Goal: Information Seeking & Learning: Learn about a topic

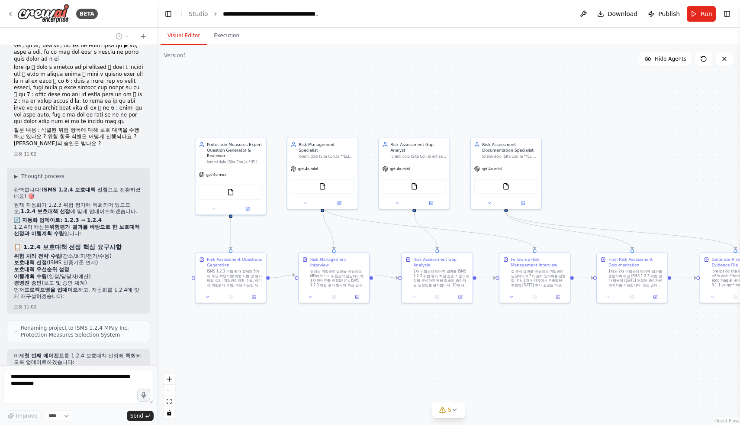
drag, startPoint x: 314, startPoint y: 319, endPoint x: 367, endPoint y: 303, distance: 55.7
click at [367, 303] on div ".deletable-edge-delete-btn { width: 20px; height: 20px; border: 0px solid #ffff…" at bounding box center [448, 235] width 583 height 380
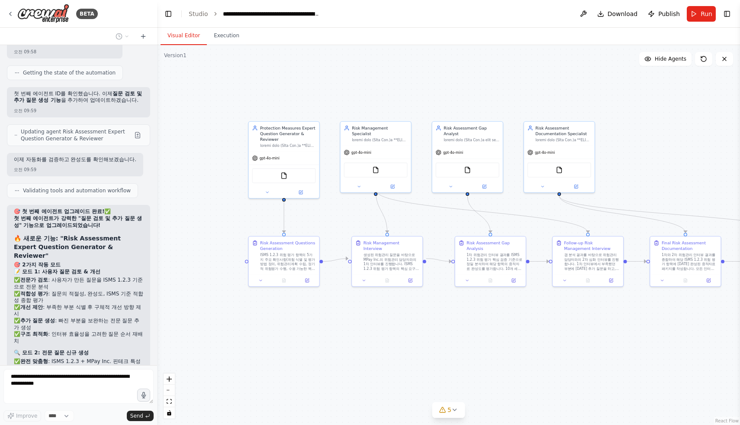
scroll to position [39837, 0]
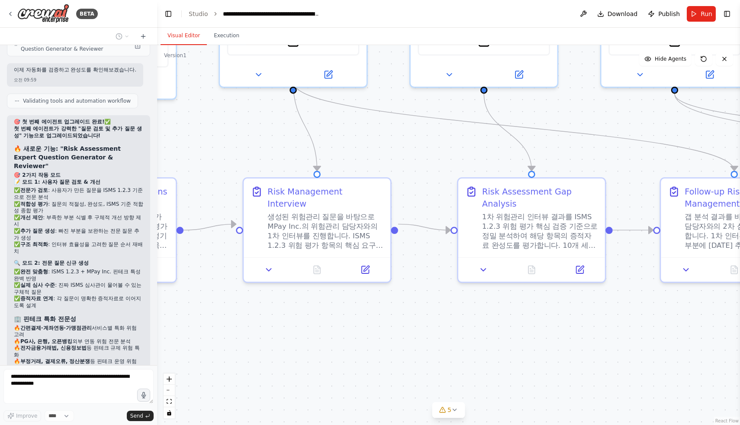
drag, startPoint x: 448, startPoint y: 319, endPoint x: 383, endPoint y: 318, distance: 65.8
click at [383, 318] on div ".deletable-edge-delete-btn { width: 20px; height: 20px; border: 0px solid #ffff…" at bounding box center [448, 235] width 583 height 380
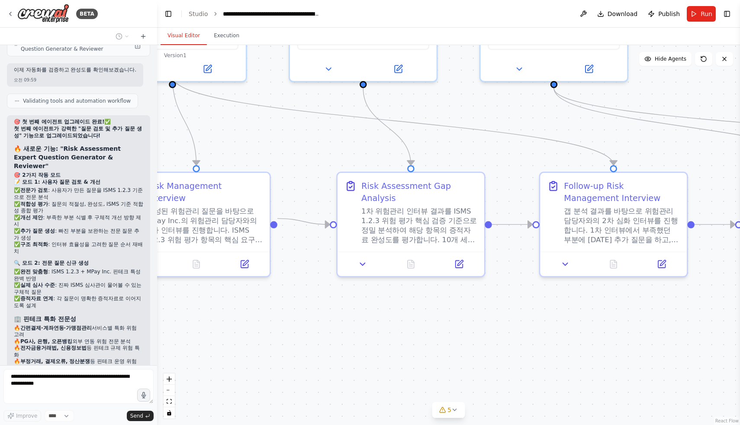
drag, startPoint x: 502, startPoint y: 318, endPoint x: 459, endPoint y: 319, distance: 42.9
click at [414, 319] on div ".deletable-edge-delete-btn { width: 20px; height: 20px; border: 0px solid #ffff…" at bounding box center [448, 235] width 583 height 380
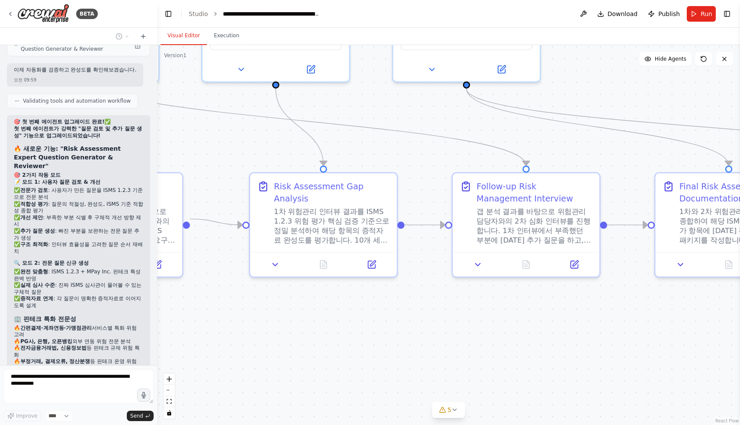
drag, startPoint x: 543, startPoint y: 313, endPoint x: 460, endPoint y: 317, distance: 83.2
click at [463, 316] on div ".deletable-edge-delete-btn { width: 20px; height: 20px; border: 0px solid #ffff…" at bounding box center [448, 235] width 583 height 380
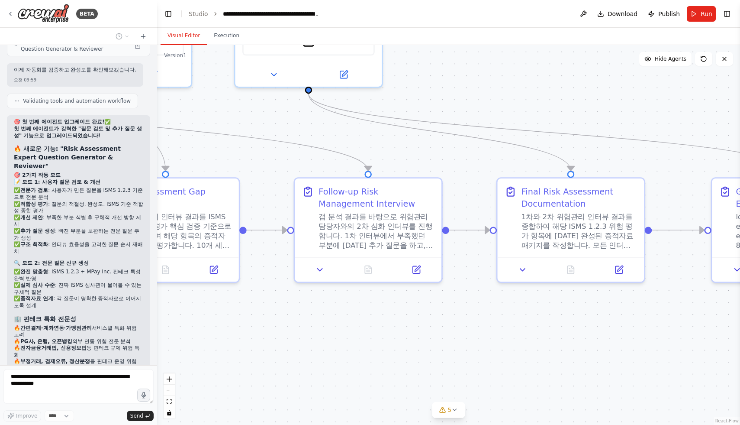
drag, startPoint x: 537, startPoint y: 315, endPoint x: 580, endPoint y: 316, distance: 43.3
click at [510, 319] on div ".deletable-edge-delete-btn { width: 20px; height: 20px; border: 0px solid #ffff…" at bounding box center [448, 235] width 583 height 380
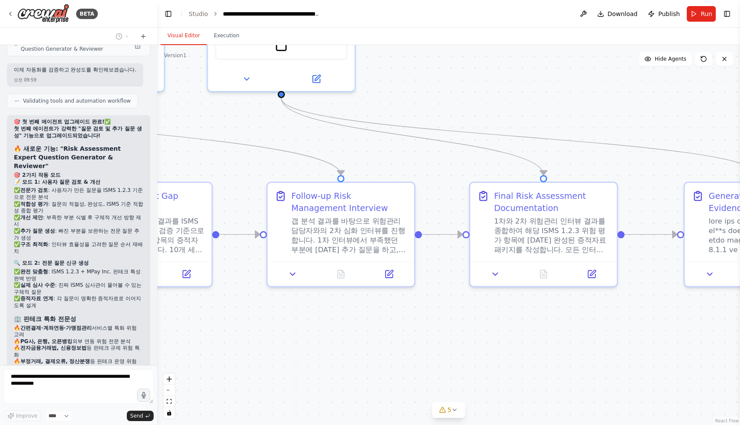
drag, startPoint x: 593, startPoint y: 313, endPoint x: 487, endPoint y: 318, distance: 105.8
click at [498, 317] on div ".deletable-edge-delete-btn { width: 20px; height: 20px; border: 0px solid #ffff…" at bounding box center [448, 235] width 583 height 380
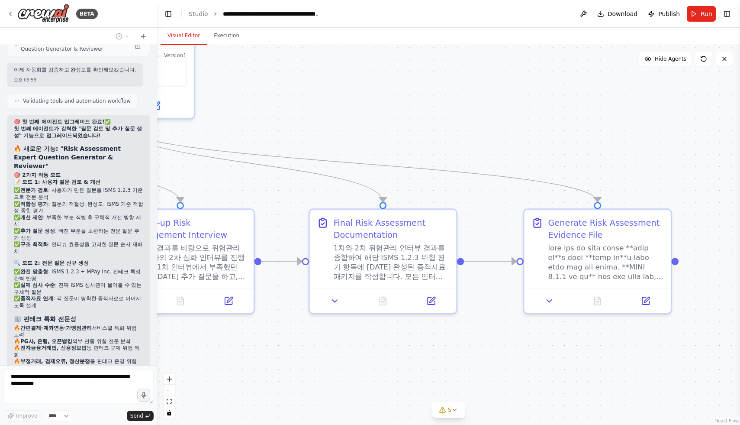
drag, startPoint x: 573, startPoint y: 308, endPoint x: 570, endPoint y: 329, distance: 21.4
click at [558, 329] on div ".deletable-edge-delete-btn { width: 20px; height: 20px; border: 0px solid #ffff…" at bounding box center [448, 235] width 583 height 380
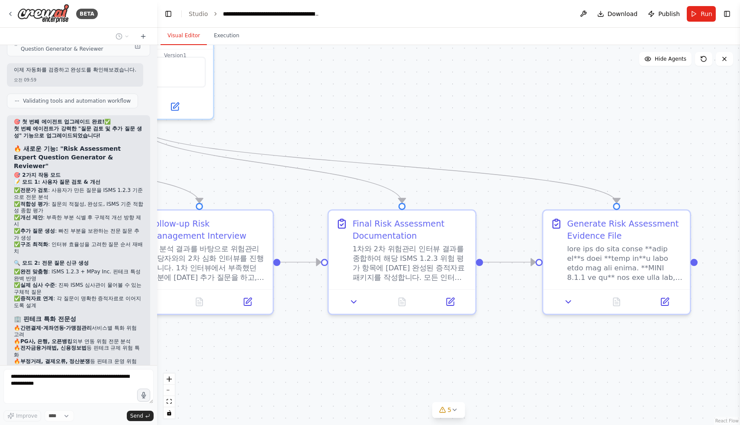
drag, startPoint x: 515, startPoint y: 332, endPoint x: 583, endPoint y: 329, distance: 68.1
click at [582, 329] on div ".deletable-edge-delete-btn { width: 20px; height: 20px; border: 0px solid #ffff…" at bounding box center [448, 235] width 583 height 380
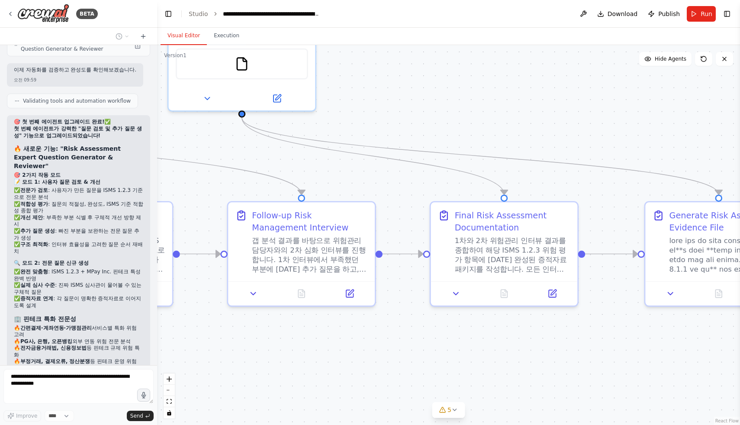
drag, startPoint x: 445, startPoint y: 344, endPoint x: 555, endPoint y: 337, distance: 109.3
click at [575, 334] on div ".deletable-edge-delete-btn { width: 20px; height: 20px; border: 0px solid #ffff…" at bounding box center [448, 235] width 583 height 380
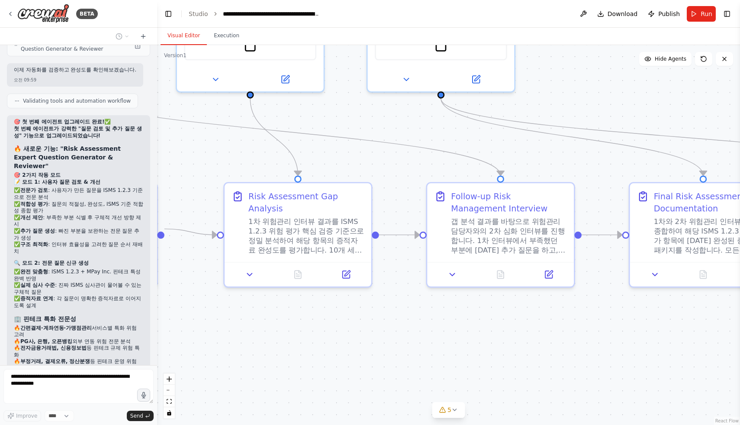
drag, startPoint x: 351, startPoint y: 348, endPoint x: 442, endPoint y: 342, distance: 91.2
click at [490, 339] on div ".deletable-edge-delete-btn { width: 20px; height: 20px; border: 0px solid #ffff…" at bounding box center [448, 235] width 583 height 380
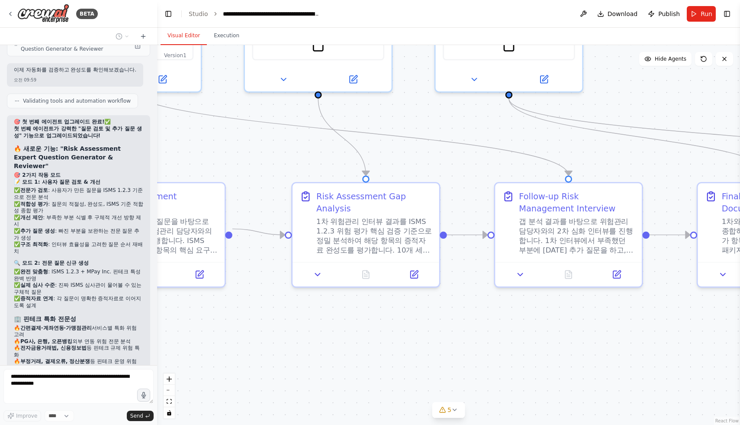
drag, startPoint x: 413, startPoint y: 333, endPoint x: 464, endPoint y: 338, distance: 50.4
click at [462, 332] on div ".deletable-edge-delete-btn { width: 20px; height: 20px; border: 0px solid #ffff…" at bounding box center [448, 235] width 583 height 380
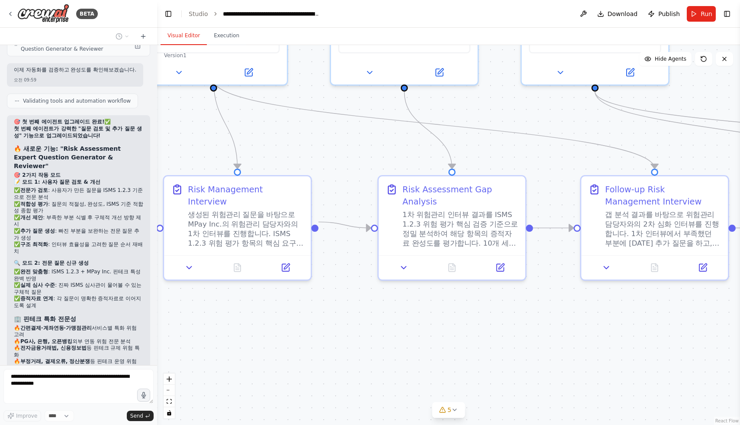
drag, startPoint x: 422, startPoint y: 347, endPoint x: 460, endPoint y: 356, distance: 38.7
click at [473, 355] on div ".deletable-edge-delete-btn { width: 20px; height: 20px; border: 0px solid #ffff…" at bounding box center [448, 235] width 583 height 380
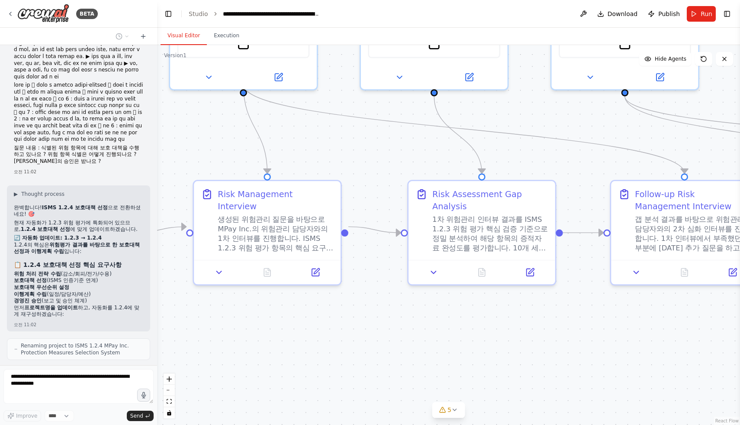
scroll to position [41579, 0]
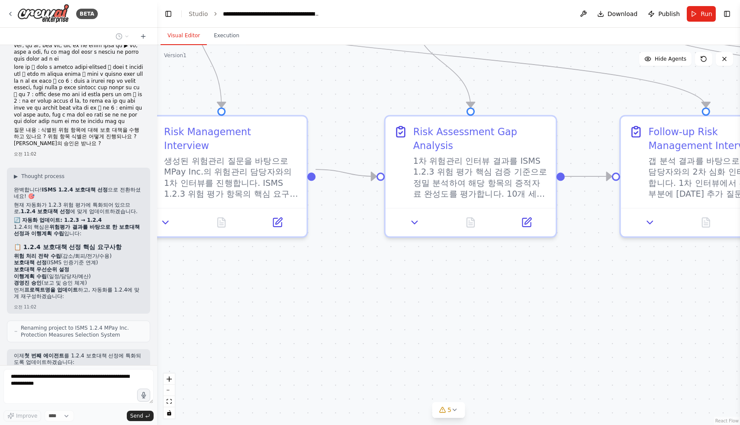
drag, startPoint x: 68, startPoint y: 358, endPoint x: 54, endPoint y: 358, distance: 14.7
click at [705, 15] on span "Run" at bounding box center [707, 14] width 12 height 9
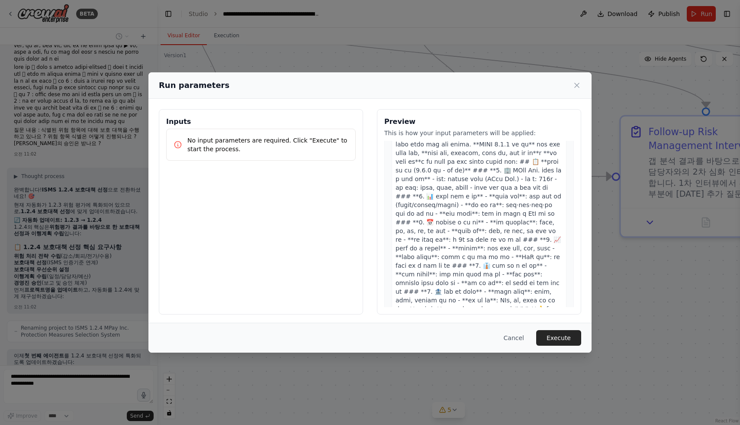
scroll to position [1382, 0]
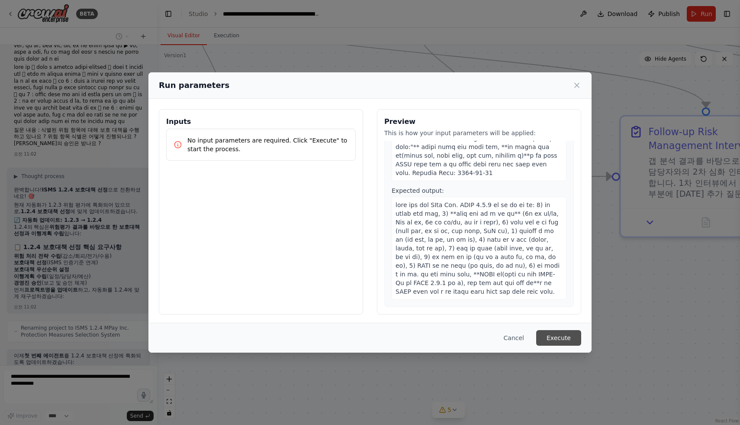
click at [558, 338] on button "Execute" at bounding box center [558, 338] width 45 height 16
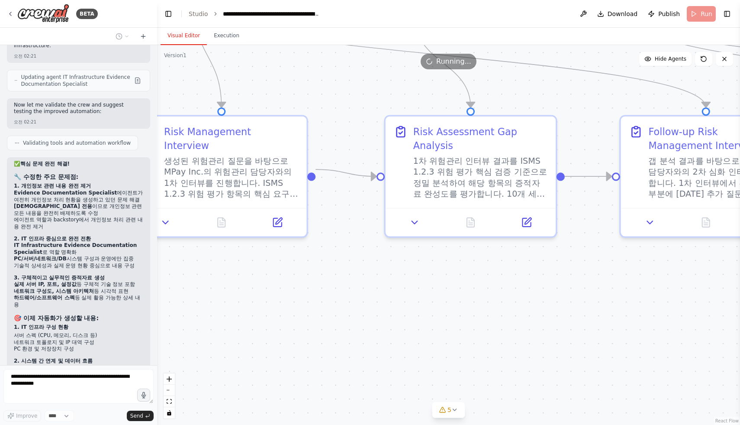
scroll to position [41579, 0]
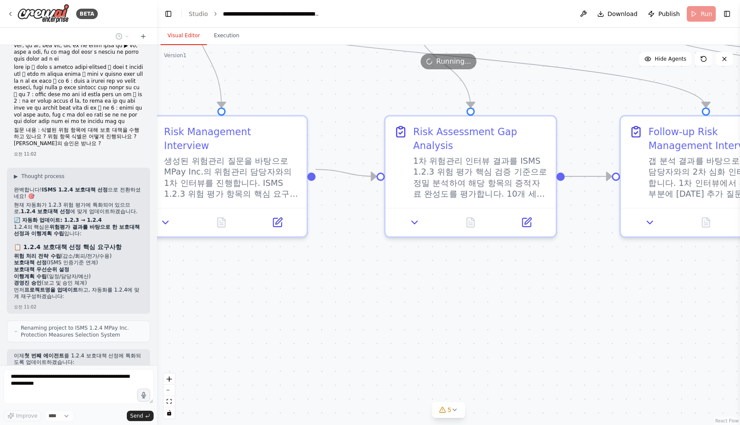
click at [171, 414] on icon "toggle interactivity" at bounding box center [169, 412] width 4 height 5
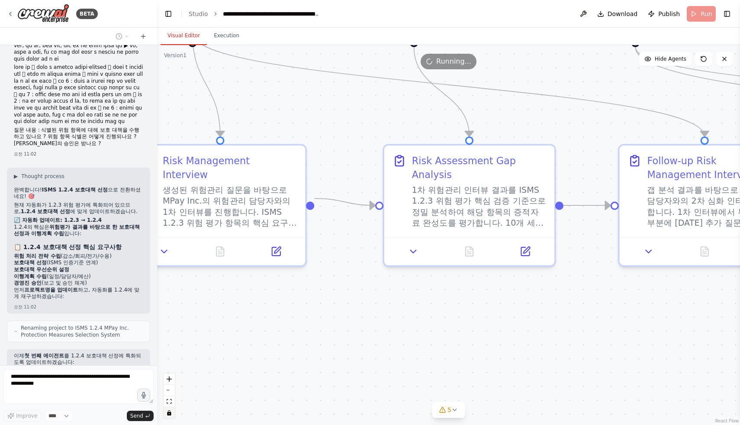
drag, startPoint x: 453, startPoint y: 195, endPoint x: 452, endPoint y: 223, distance: 28.2
click at [452, 223] on div ".deletable-edge-delete-btn { width: 20px; height: 20px; border: 0px solid #ffff…" at bounding box center [448, 235] width 583 height 380
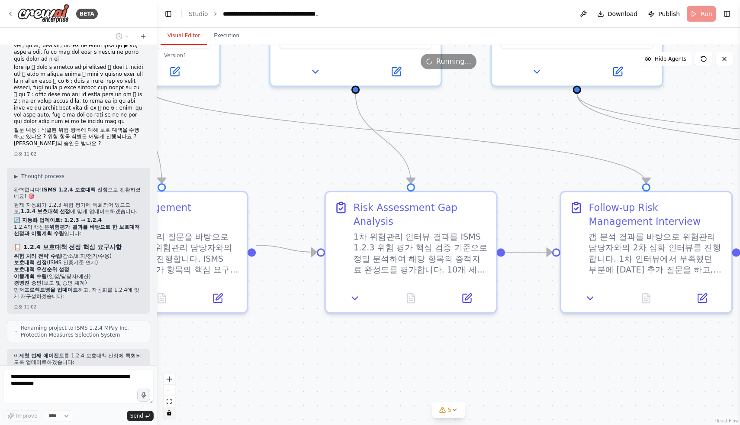
drag, startPoint x: 516, startPoint y: 243, endPoint x: 285, endPoint y: 370, distance: 264.1
click at [278, 377] on div ".deletable-edge-delete-btn { width: 20px; height: 20px; border: 0px solid #ffff…" at bounding box center [448, 235] width 583 height 380
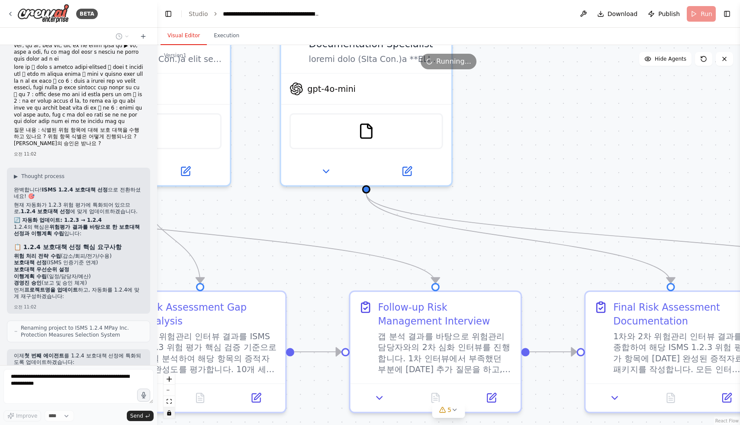
drag, startPoint x: 553, startPoint y: 221, endPoint x: 450, endPoint y: 167, distance: 116.2
click at [447, 171] on div ".deletable-edge-delete-btn { width: 20px; height: 20px; border: 0px solid #ffff…" at bounding box center [448, 235] width 583 height 380
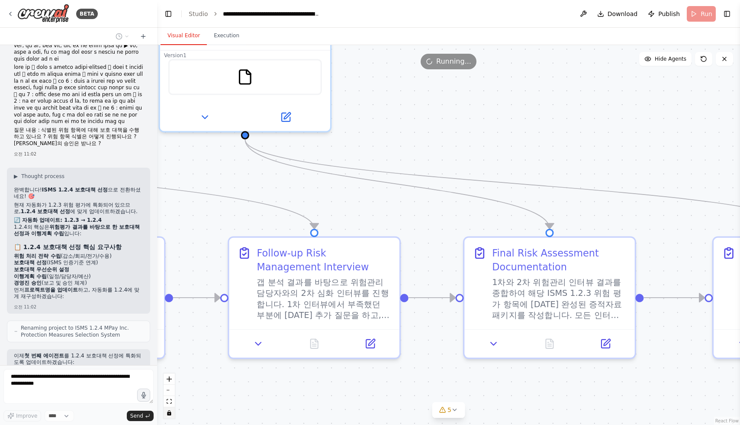
drag, startPoint x: 595, startPoint y: 211, endPoint x: 329, endPoint y: 200, distance: 266.5
click at [318, 185] on div ".deletable-edge-delete-btn { width: 20px; height: 20px; border: 0px solid #ffff…" at bounding box center [448, 235] width 583 height 380
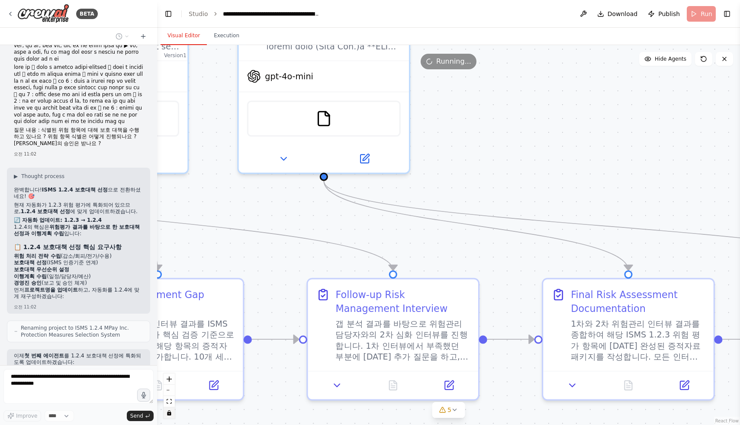
drag, startPoint x: 479, startPoint y: 263, endPoint x: 702, endPoint y: 286, distance: 224.6
click at [703, 287] on div ".deletable-edge-delete-btn { width: 20px; height: 20px; border: 0px solid #ffff…" at bounding box center [448, 235] width 583 height 380
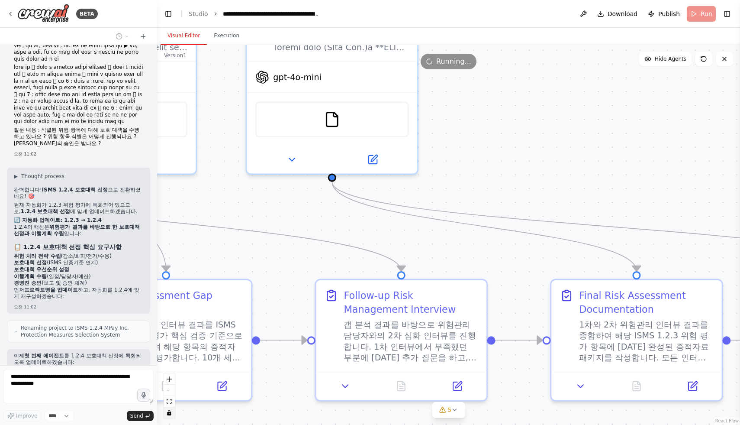
drag, startPoint x: 316, startPoint y: 242, endPoint x: 585, endPoint y: 241, distance: 269.3
click at [582, 244] on div ".deletable-edge-delete-btn { width: 20px; height: 20px; border: 0px solid #ffff…" at bounding box center [448, 235] width 583 height 380
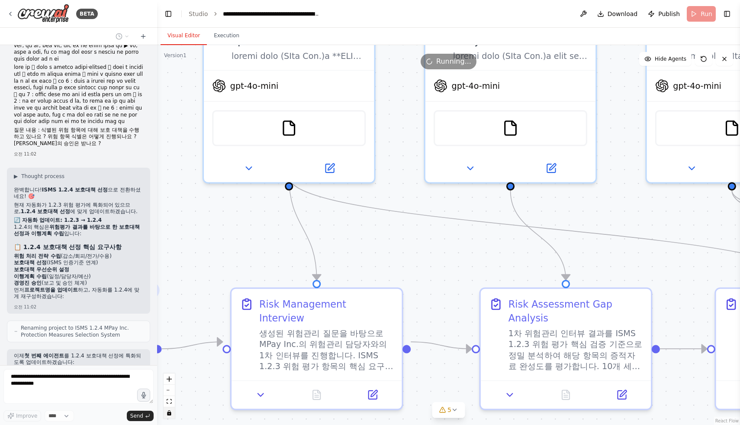
drag, startPoint x: 380, startPoint y: 237, endPoint x: 558, endPoint y: 248, distance: 179.1
click at [557, 248] on div ".deletable-edge-delete-btn { width: 20px; height: 20px; border: 0px solid #ffff…" at bounding box center [448, 235] width 583 height 380
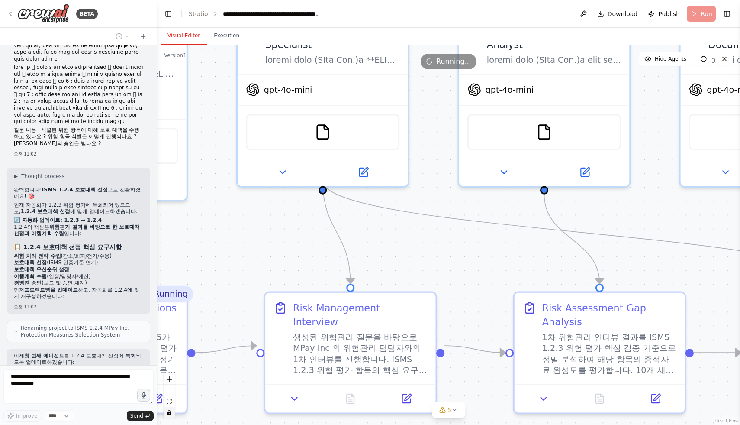
drag, startPoint x: 357, startPoint y: 250, endPoint x: 390, endPoint y: 252, distance: 32.5
click at [497, 255] on div ".deletable-edge-delete-btn { width: 20px; height: 20px; border: 0px solid #ffff…" at bounding box center [448, 235] width 583 height 380
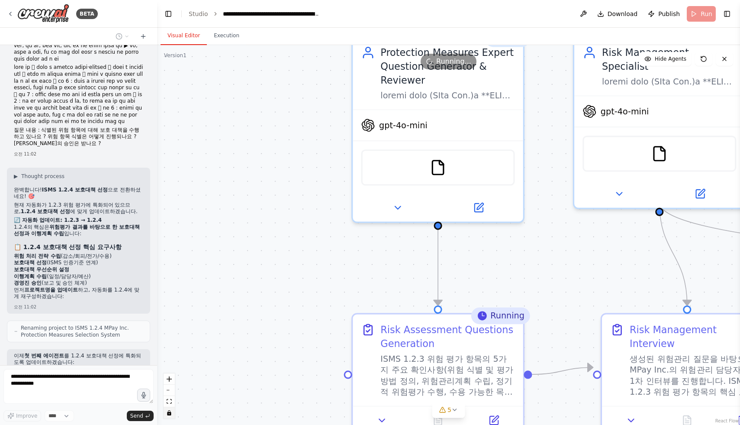
drag, startPoint x: 313, startPoint y: 249, endPoint x: 471, endPoint y: 262, distance: 159.0
click at [475, 262] on div ".deletable-edge-delete-btn { width: 20px; height: 20px; border: 0px solid #ffff…" at bounding box center [448, 235] width 583 height 380
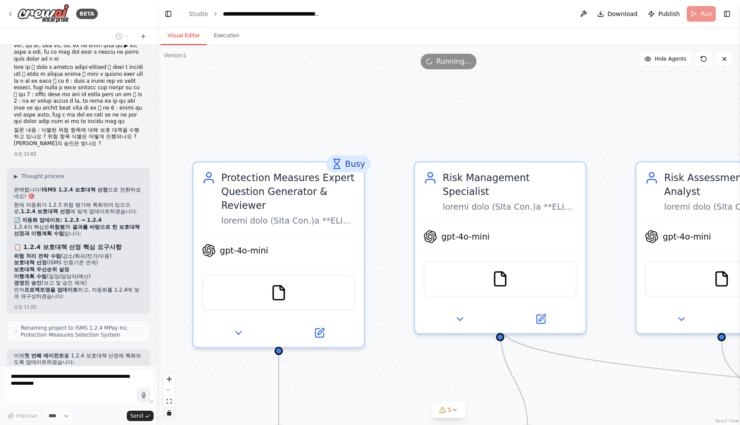
drag, startPoint x: 377, startPoint y: 210, endPoint x: 251, endPoint y: 237, distance: 129.8
click at [212, 325] on div ".deletable-edge-delete-btn { width: 20px; height: 20px; border: 0px solid #ffff…" at bounding box center [448, 235] width 583 height 380
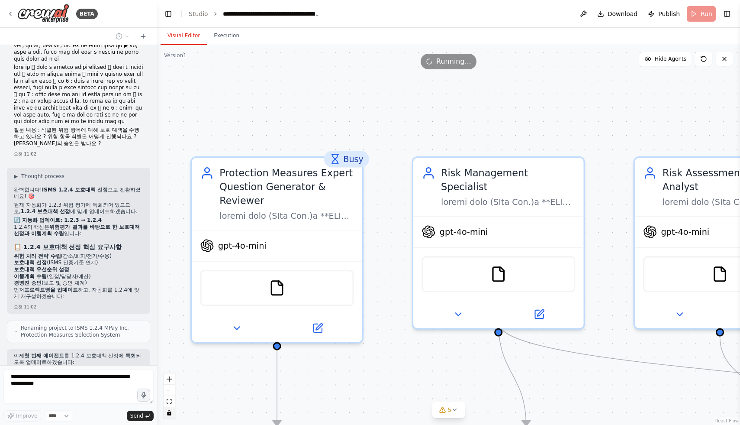
drag, startPoint x: 259, startPoint y: 228, endPoint x: 216, endPoint y: 279, distance: 66.7
click at [221, 301] on div ".deletable-edge-delete-btn { width: 20px; height: 20px; border: 0px solid #ffff…" at bounding box center [448, 235] width 583 height 380
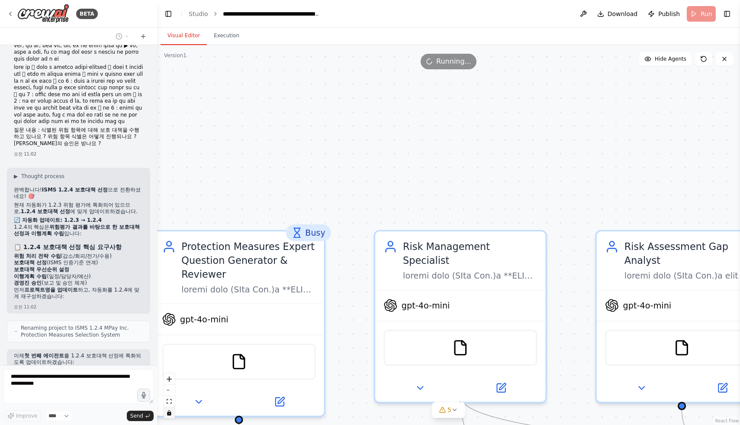
drag, startPoint x: 339, startPoint y: 243, endPoint x: 329, endPoint y: 164, distance: 79.0
click at [325, 171] on div ".deletable-edge-delete-btn { width: 20px; height: 20px; border: 0px solid #ffff…" at bounding box center [448, 235] width 583 height 380
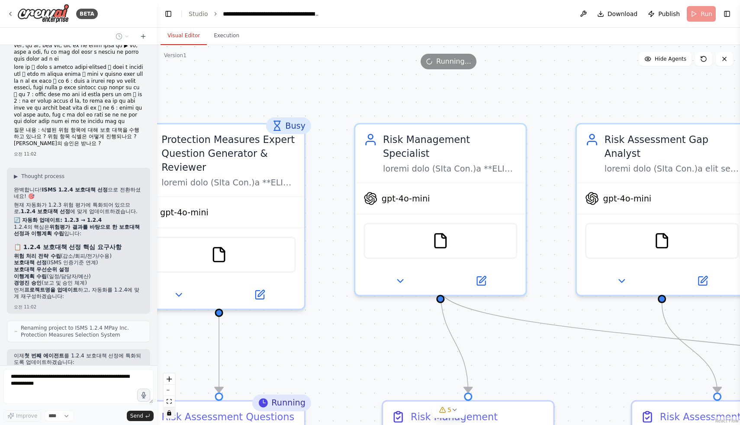
drag, startPoint x: 371, startPoint y: 294, endPoint x: 390, endPoint y: 247, distance: 50.3
click at [407, 197] on div ".deletable-edge-delete-btn { width: 20px; height: 20px; border: 0px solid #ffff…" at bounding box center [448, 235] width 583 height 380
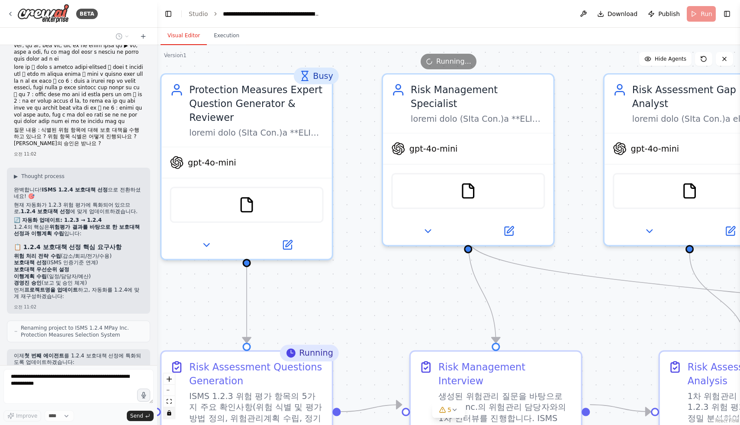
drag, startPoint x: 366, startPoint y: 273, endPoint x: 374, endPoint y: 202, distance: 71.1
click at [364, 211] on div ".deletable-edge-delete-btn { width: 20px; height: 20px; border: 0px solid #ffff…" at bounding box center [448, 235] width 583 height 380
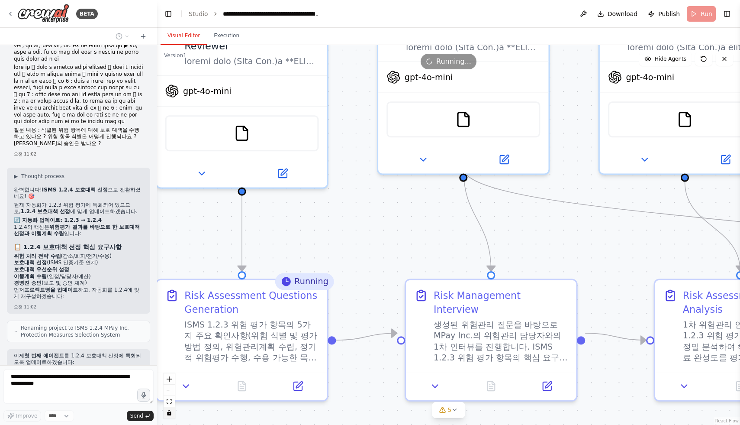
drag, startPoint x: 365, startPoint y: 290, endPoint x: 334, endPoint y: 244, distance: 56.1
click at [332, 244] on div ".deletable-edge-delete-btn { width: 20px; height: 20px; border: 0px solid #ffff…" at bounding box center [448, 235] width 583 height 380
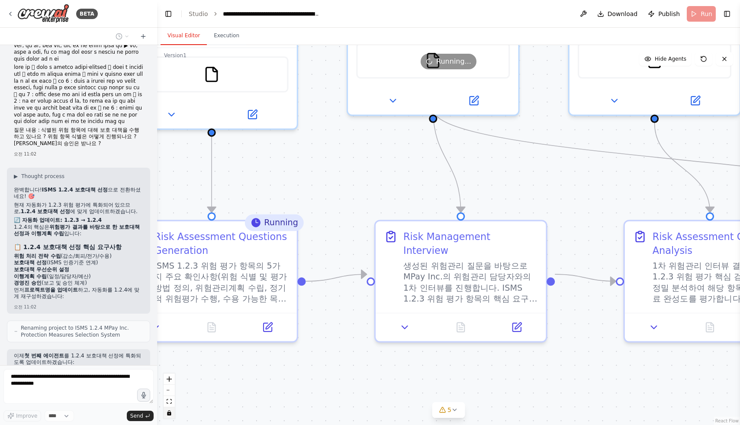
drag, startPoint x: 363, startPoint y: 305, endPoint x: 597, endPoint y: 287, distance: 234.0
click at [598, 286] on div ".deletable-edge-delete-btn { width: 20px; height: 20px; border: 0px solid #ffff…" at bounding box center [448, 235] width 583 height 380
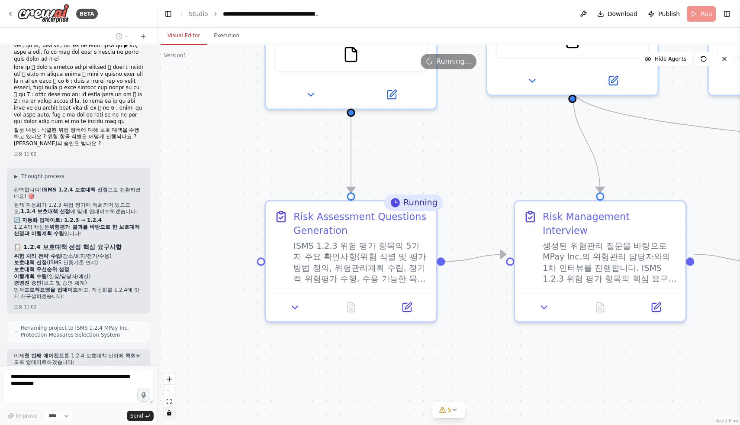
drag, startPoint x: 487, startPoint y: 290, endPoint x: 479, endPoint y: 291, distance: 8.2
click at [479, 291] on div ".deletable-edge-delete-btn { width: 20px; height: 20px; border: 0px solid #ffff…" at bounding box center [448, 235] width 583 height 380
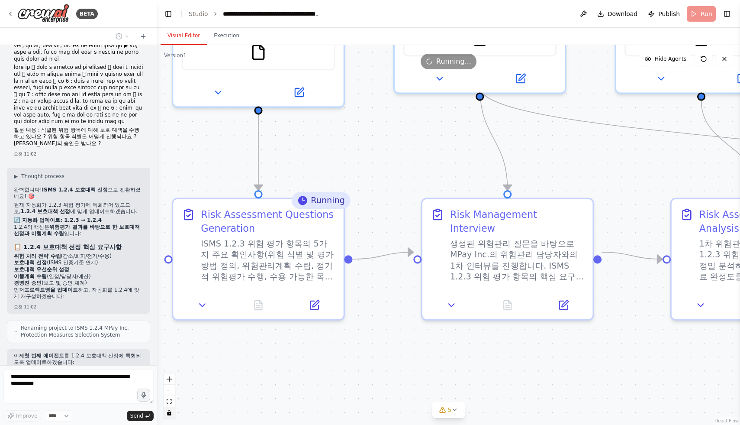
drag, startPoint x: 541, startPoint y: 299, endPoint x: 455, endPoint y: 296, distance: 85.4
click at [445, 297] on div ".deletable-edge-delete-btn { width: 20px; height: 20px; border: 0px solid #ffff…" at bounding box center [448, 235] width 583 height 380
drag
click at [471, 233] on div ".deletable-edge-delete-btn { width: 20px; height: 20px; border: 0px solid #ffff…" at bounding box center [448, 235] width 583 height 380
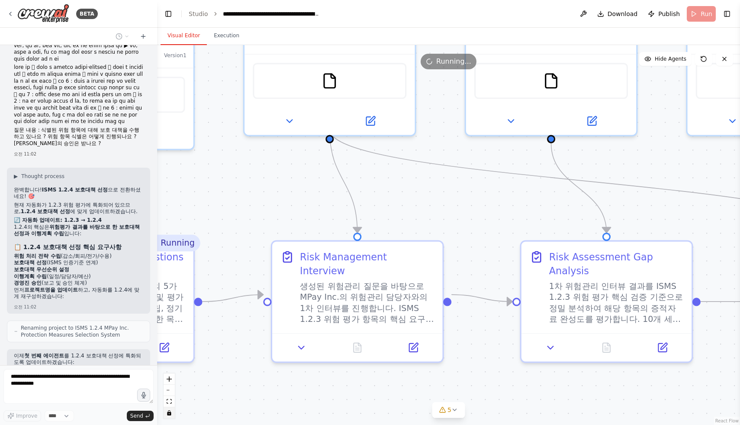
click at [331, 222] on div ".deletable-edge-delete-btn { width: 20px; height: 20px; border: 0px solid #ffff…" at bounding box center [448, 235] width 583 height 380
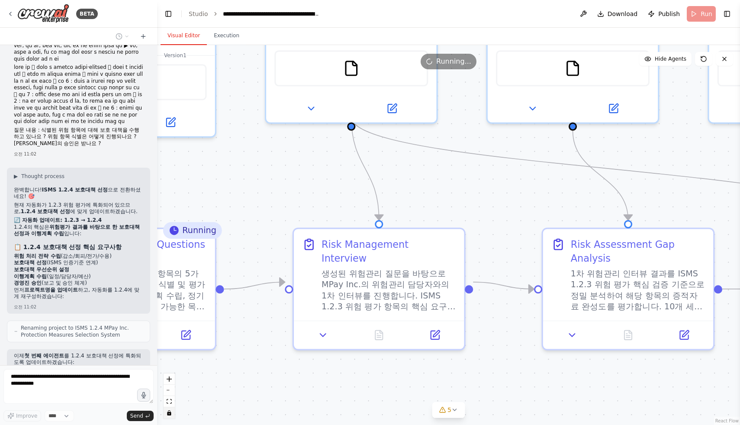
click at [609, 235] on div ".deletable-edge-delete-btn { width: 20px; height: 20px; border: 0px solid #ffff…" at bounding box center [448, 235] width 583 height 380
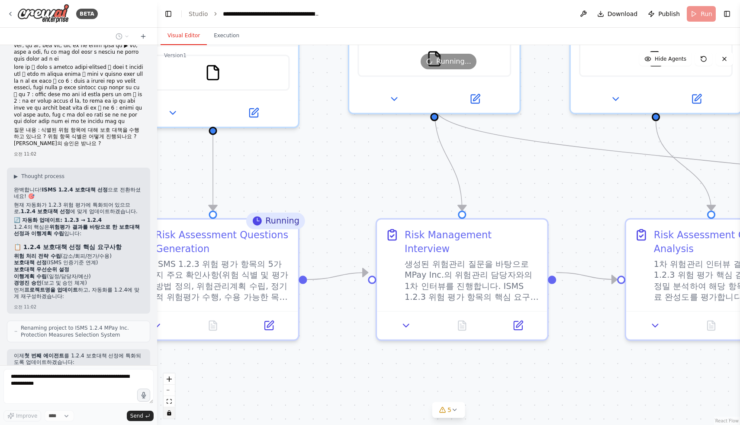
click at [591, 219] on div ".deletable-edge-delete-btn { width: 20px; height: 20px; border: 0px solid #ffff…" at bounding box center [448, 235] width 583 height 380
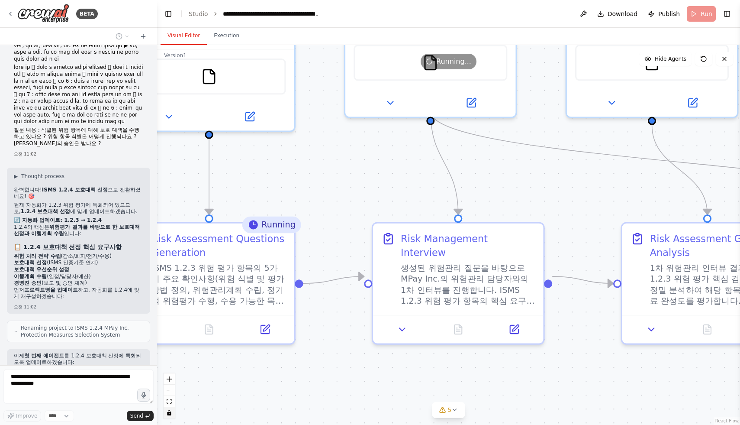
click at [390, 291] on div ".deletable-edge-delete-btn { width: 20px; height: 20px; border: 0px solid #ffff…" at bounding box center [448, 235] width 583 height 380
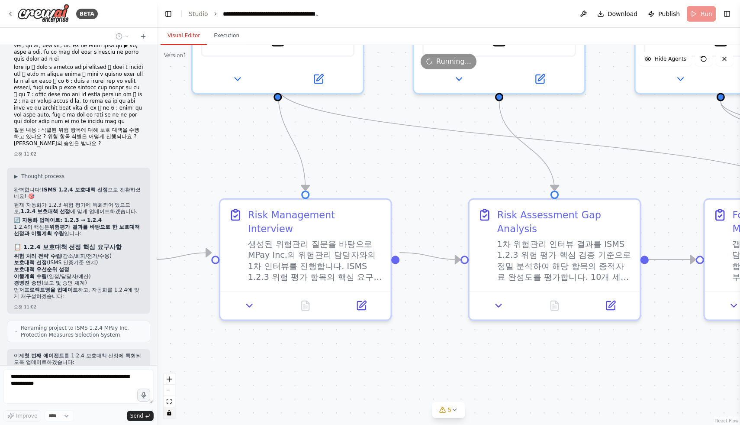
click at [429, 234] on div ".deletable-edge-delete-btn { width: 20px; height: 20px; border: 0px solid #ffff…" at bounding box center [448, 235] width 583 height 380
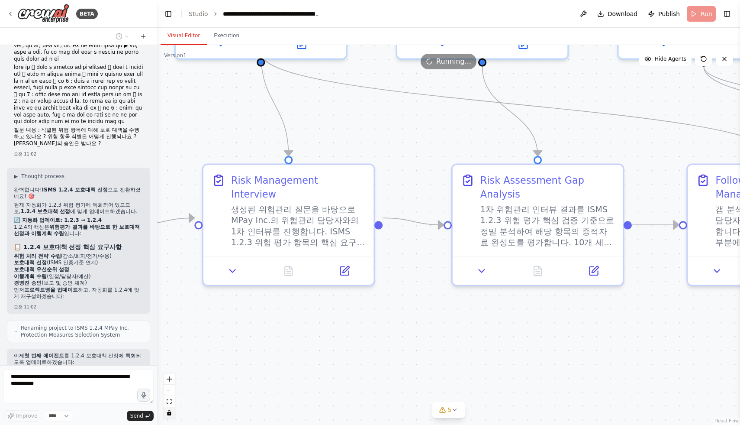
click at [294, 279] on div ".deletable-edge-delete-btn { width: 20px; height: 20px; border: 0px solid #ffff…" at bounding box center [448, 235] width 583 height 380
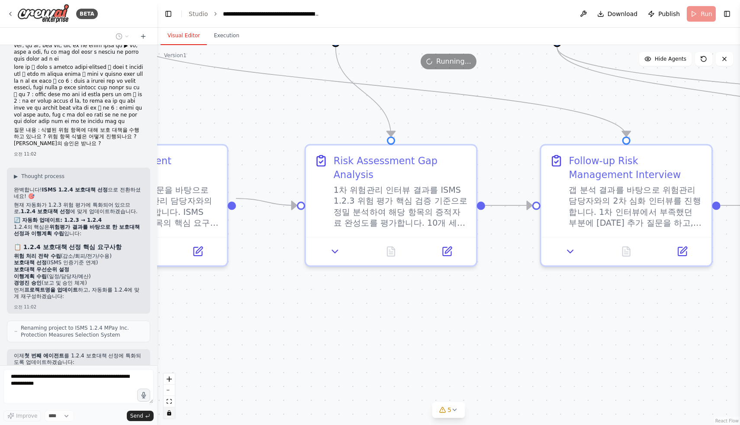
click at [355, 277] on div ".deletable-edge-delete-btn { width: 20px; height: 20px; border: 0px solid #ffff…" at bounding box center [448, 235] width 583 height 380
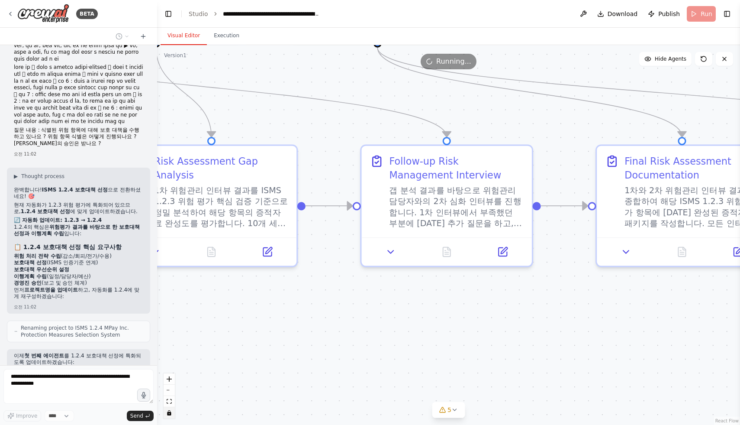
click at [315, 281] on div ".deletable-edge-delete-btn { width: 20px; height: 20px; border: 0px solid #ffff…" at bounding box center [448, 235] width 583 height 380
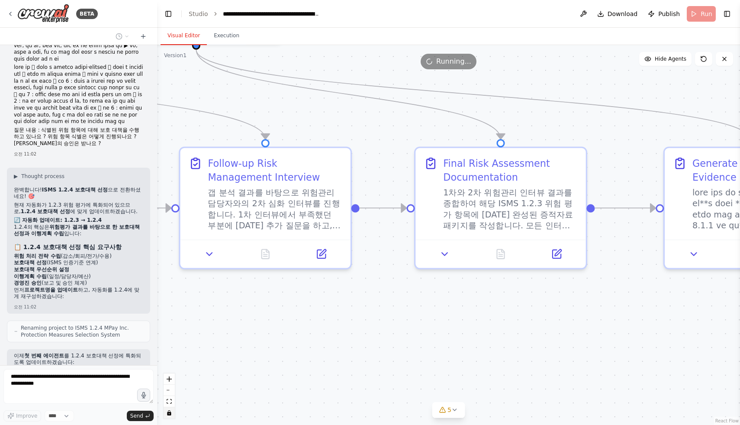
click at [333, 284] on div ".deletable-edge-delete-btn { width: 20px; height: 20px; border: 0px solid #ffff…" at bounding box center [448, 235] width 583 height 380
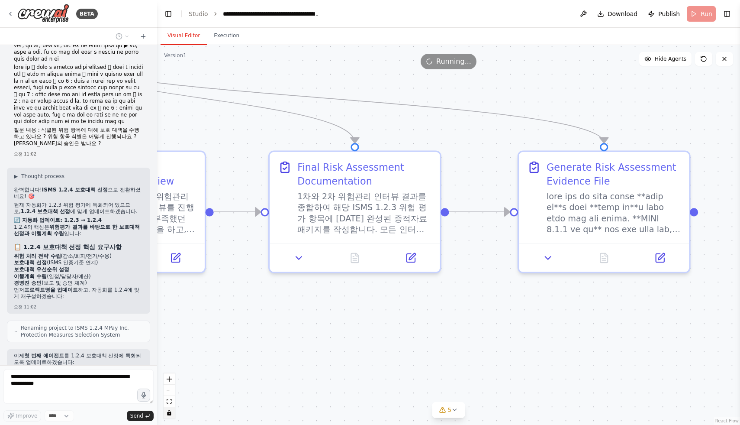
click at [332, 285] on div ".deletable-edge-delete-btn { width: 20px; height: 20px; border: 0px solid #ffff…" at bounding box center [448, 235] width 583 height 380
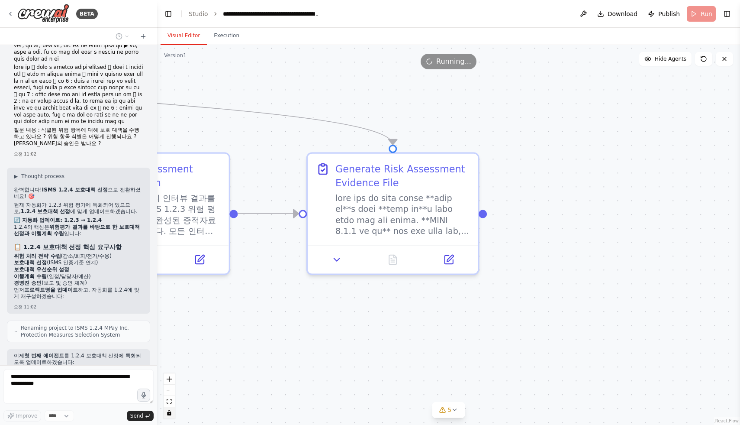
click at [561, 286] on div ".deletable-edge-delete-btn { width: 20px; height: 20px; border: 0px solid #ffff…" at bounding box center [448, 235] width 583 height 380
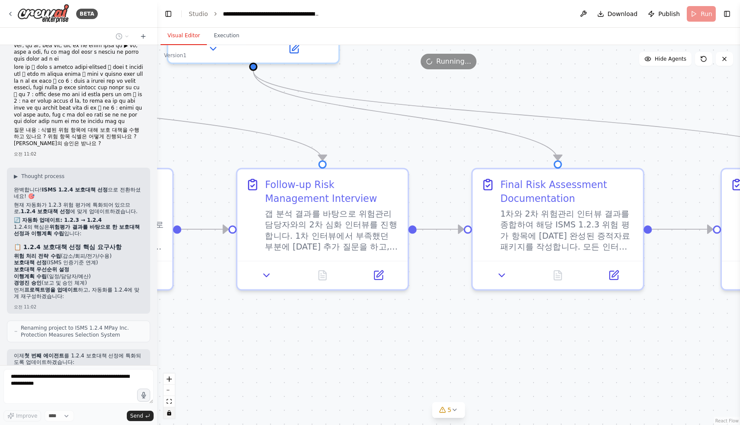
click at [531, 297] on div ".deletable-edge-delete-btn { width: 20px; height: 20px; border: 0px solid #ffff…" at bounding box center [448, 235] width 583 height 380
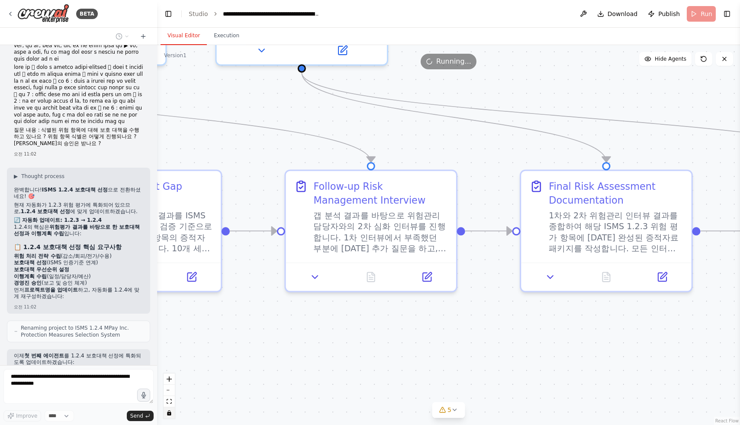
click at [544, 302] on div ".deletable-edge-delete-btn { width: 20px; height: 20px; border: 0px solid #ffff…" at bounding box center [448, 235] width 583 height 380
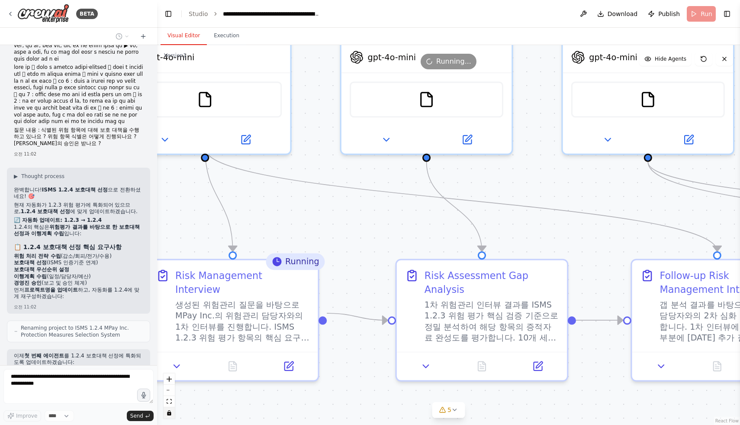
click at [558, 294] on div ".deletable-edge-delete-btn { width: 20px; height: 20px; border: 0px solid #ffff…" at bounding box center [448, 235] width 583 height 380
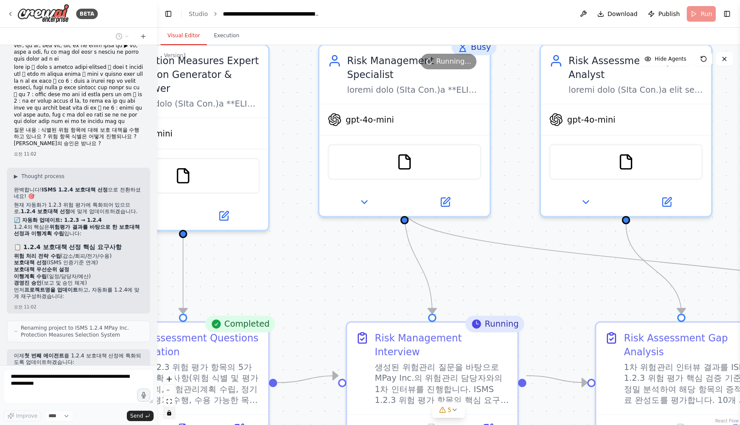
click at [641, 268] on div ".deletable-edge-delete-btn { width: 20px; height: 20px; border: 0px solid #ffff…" at bounding box center [448, 235] width 583 height 380
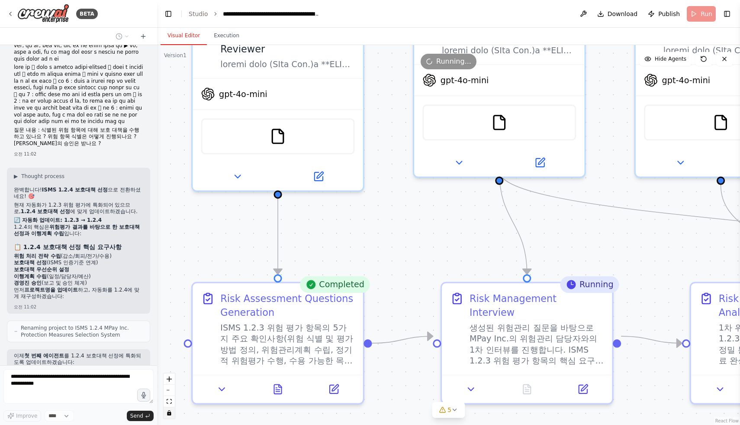
click at [507, 190] on div ".deletable-edge-delete-btn { width: 20px; height: 20px; border: 0px solid #ffff…" at bounding box center [448, 235] width 583 height 380
click at [288, 391] on div ".deletable-edge-delete-btn { width: 20px; height: 20px; border: 0px solid #ffff…" at bounding box center [448, 235] width 583 height 380
click at [281, 392] on div ".deletable-edge-delete-btn { width: 20px; height: 20px; border: 0px solid #ffff…" at bounding box center [448, 235] width 583 height 380
click at [170, 415] on button "toggle interactivity" at bounding box center [169, 412] width 11 height 11
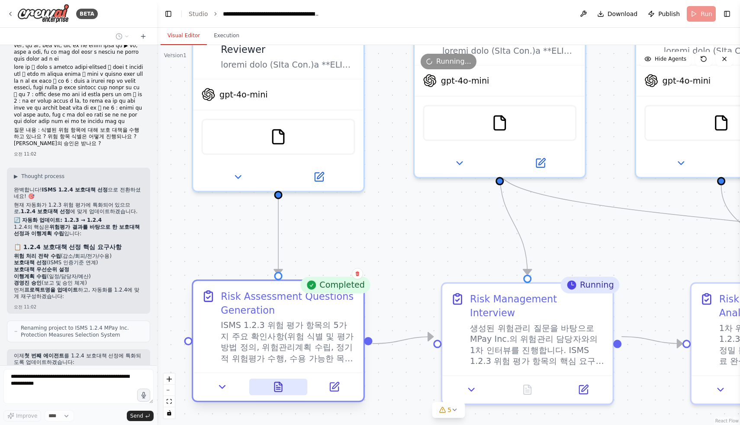
click at [276, 394] on button at bounding box center [278, 386] width 58 height 16
click at [285, 390] on button at bounding box center [278, 386] width 58 height 16
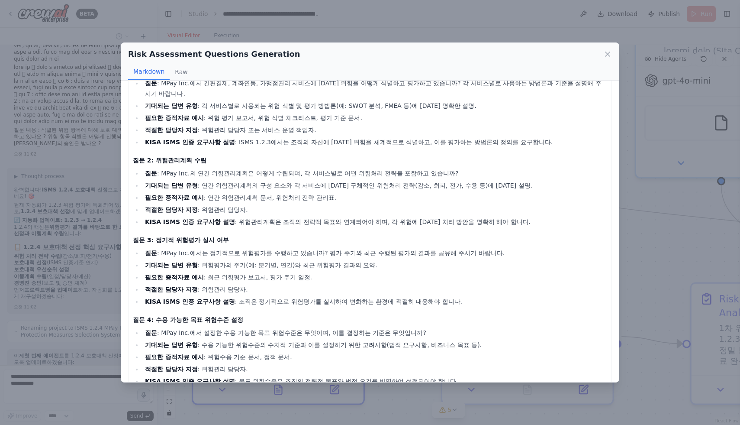
scroll to position [129, 0]
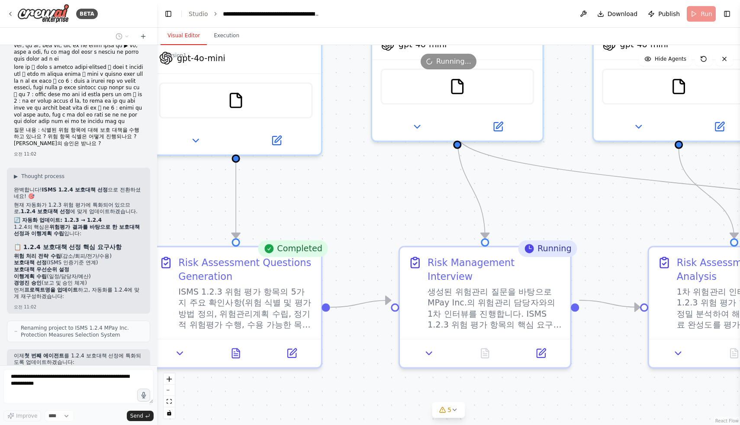
click at [355, 161] on div ".deletable-edge-delete-btn { width: 20px; height: 20px; border: 0px solid #ffff…" at bounding box center [448, 235] width 583 height 380
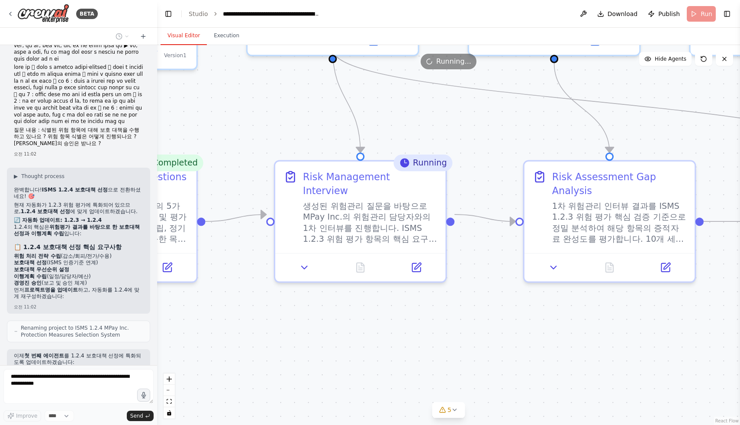
click at [327, 332] on div ".deletable-edge-delete-btn { width: 20px; height: 20px; border: 0px solid #ffff…" at bounding box center [448, 235] width 583 height 380
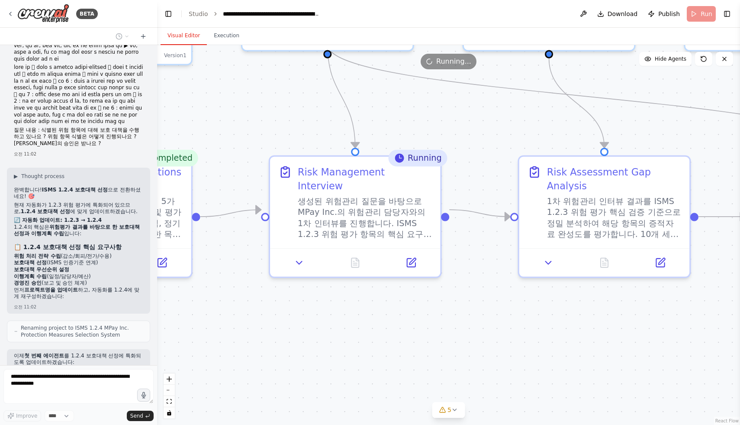
click at [463, 301] on div ".deletable-edge-delete-btn { width: 20px; height: 20px; border: 0px solid #ffff…" at bounding box center [448, 235] width 583 height 380
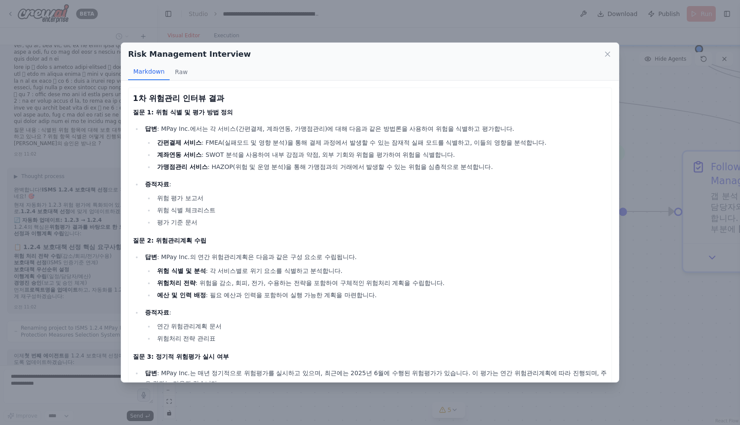
click at [602, 55] on div "Risk Management Interview" at bounding box center [370, 54] width 484 height 12
click at [608, 54] on icon at bounding box center [608, 54] width 4 height 4
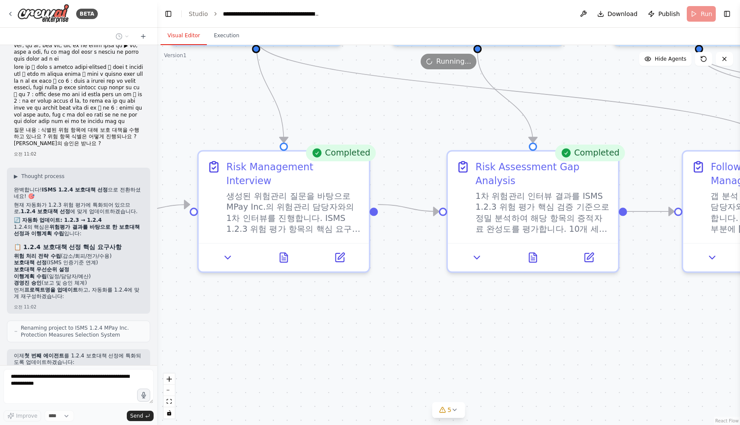
drag, startPoint x: 582, startPoint y: 121, endPoint x: 483, endPoint y: 100, distance: 101.4
click at [483, 100] on div ".deletable-edge-delete-btn { width: 20px; height: 20px; border: 0px solid #ffff…" at bounding box center [448, 235] width 583 height 380
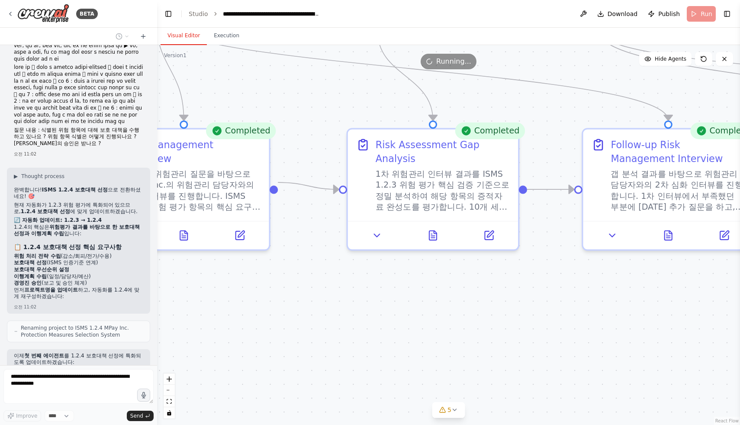
drag, startPoint x: 567, startPoint y: 108, endPoint x: 687, endPoint y: 107, distance: 120.8
click at [687, 106] on div ".deletable-edge-delete-btn { width: 20px; height: 20px; border: 0px solid #ffff…" at bounding box center [448, 235] width 583 height 380
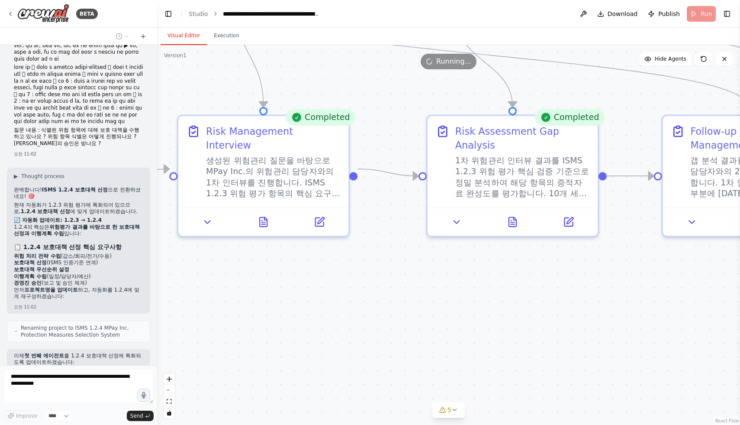
drag, startPoint x: 421, startPoint y: 221, endPoint x: 332, endPoint y: 217, distance: 89.7
click at [332, 217] on div ".deletable-edge-delete-btn { width: 20px; height: 20px; border: 0px solid #ffff…" at bounding box center [448, 235] width 583 height 380
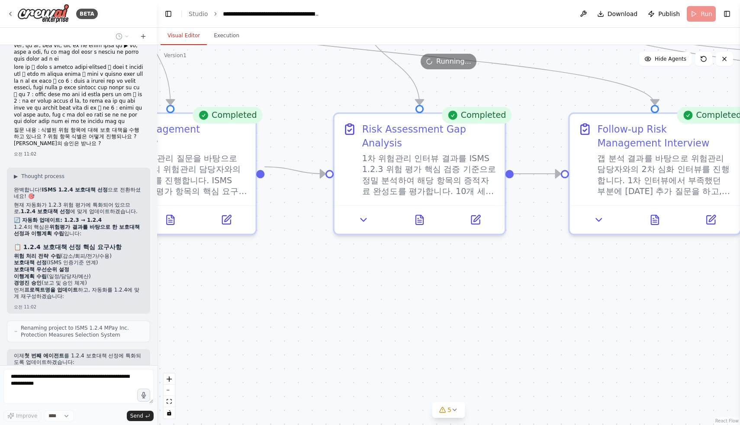
drag, startPoint x: 568, startPoint y: 316, endPoint x: 209, endPoint y: 323, distance: 358.5
click at [209, 324] on div ".deletable-edge-delete-btn { width: 20px; height: 20px; border: 0px solid #ffff…" at bounding box center [448, 235] width 583 height 380
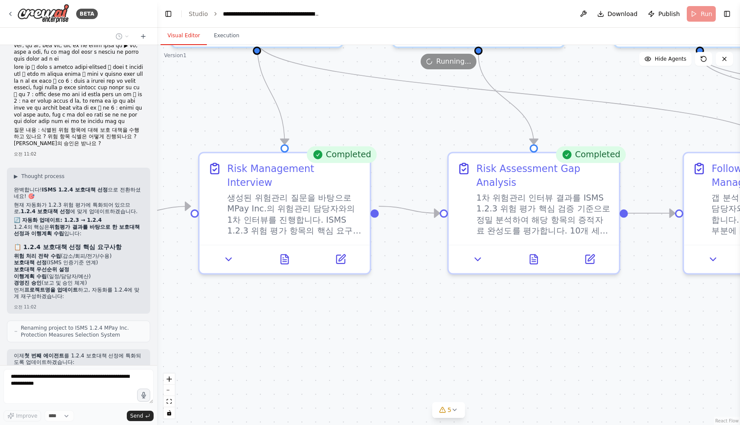
drag, startPoint x: 660, startPoint y: 290, endPoint x: 690, endPoint y: 289, distance: 29.9
click at [691, 290] on div ".deletable-edge-delete-btn { width: 20px; height: 20px; border: 0px solid #ffff…" at bounding box center [448, 235] width 583 height 380
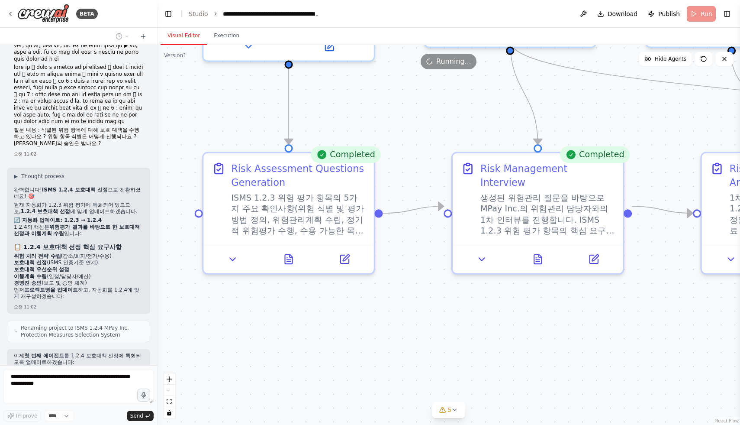
drag, startPoint x: 576, startPoint y: 295, endPoint x: 740, endPoint y: 290, distance: 164.1
click at [740, 290] on div "BETA Objective We want to conduct an ISMS certification project that covers the…" at bounding box center [370, 212] width 740 height 425
drag, startPoint x: 488, startPoint y: 313, endPoint x: 552, endPoint y: 313, distance: 63.6
click at [563, 313] on div ".deletable-edge-delete-btn { width: 20px; height: 20px; border: 0px solid #ffff…" at bounding box center [448, 235] width 583 height 380
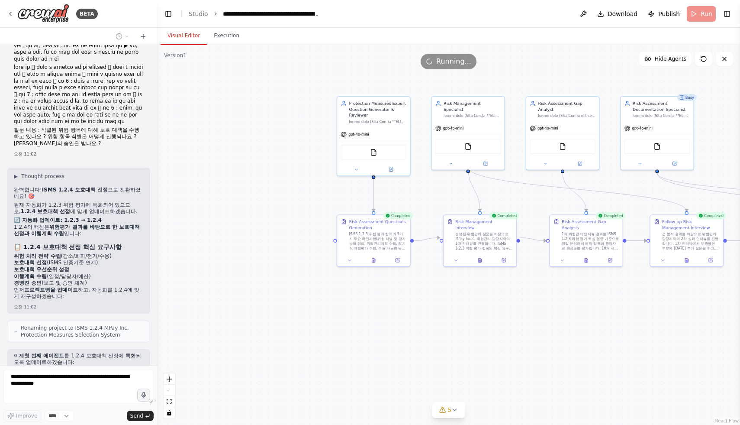
drag, startPoint x: 474, startPoint y: 277, endPoint x: 334, endPoint y: 297, distance: 142.0
click at [332, 298] on div ".deletable-edge-delete-btn { width: 20px; height: 20px; border: 0px solid #ffff…" at bounding box center [448, 235] width 583 height 380
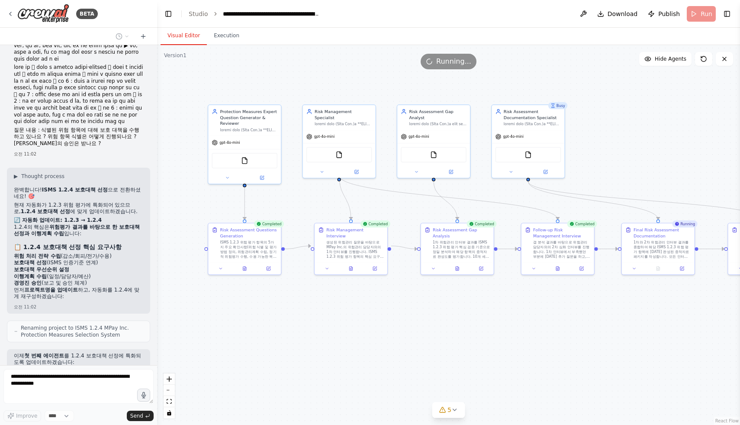
drag, startPoint x: 471, startPoint y: 288, endPoint x: 405, endPoint y: 278, distance: 67.4
click at [402, 278] on div ".deletable-edge-delete-btn { width: 20px; height: 20px; border: 0px solid #ffff…" at bounding box center [448, 235] width 583 height 380
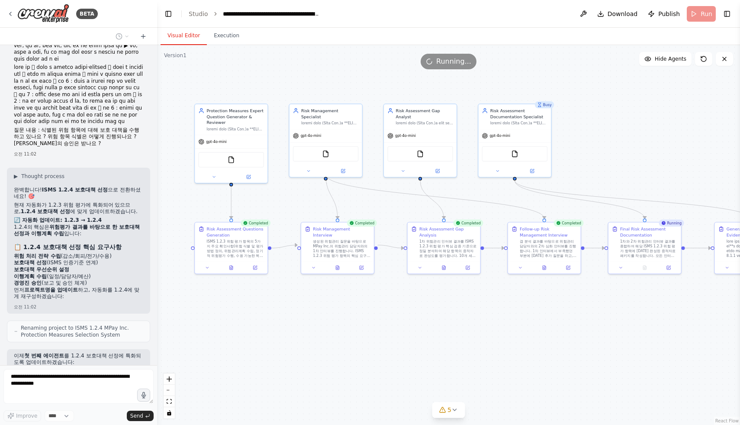
drag, startPoint x: 497, startPoint y: 280, endPoint x: 415, endPoint y: 280, distance: 82.3
click at [415, 280] on div ".deletable-edge-delete-btn { width: 20px; height: 20px; border: 0px solid #ffff…" at bounding box center [448, 235] width 583 height 380
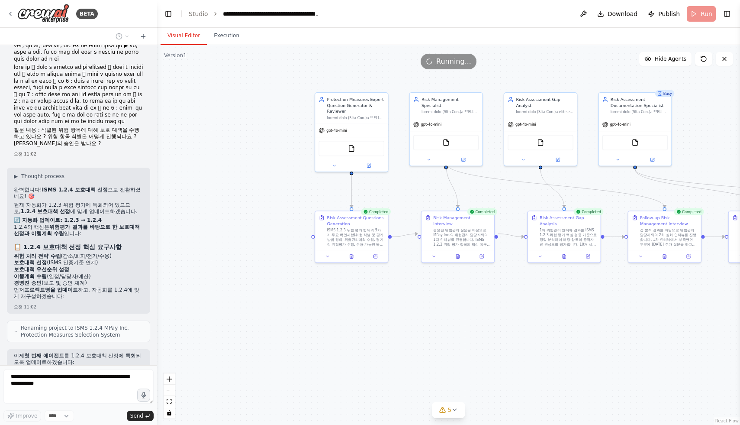
drag, startPoint x: 486, startPoint y: 281, endPoint x: 675, endPoint y: 271, distance: 189.5
click at [686, 269] on div ".deletable-edge-delete-btn { width: 20px; height: 20px; border: 0px solid #ffff…" at bounding box center [448, 235] width 583 height 380
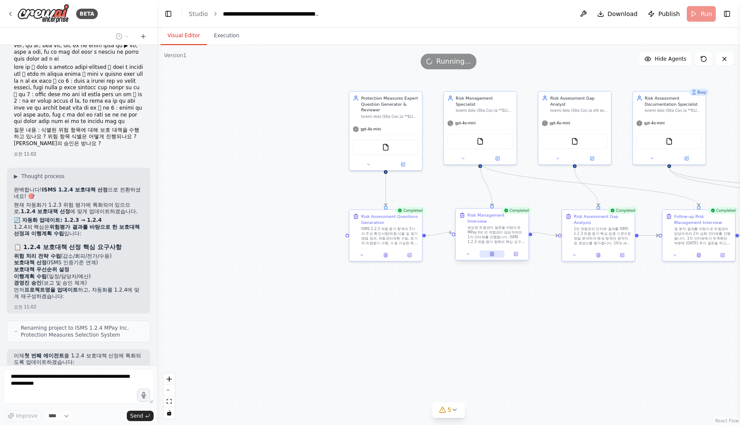
click at [491, 252] on icon at bounding box center [491, 254] width 3 height 4
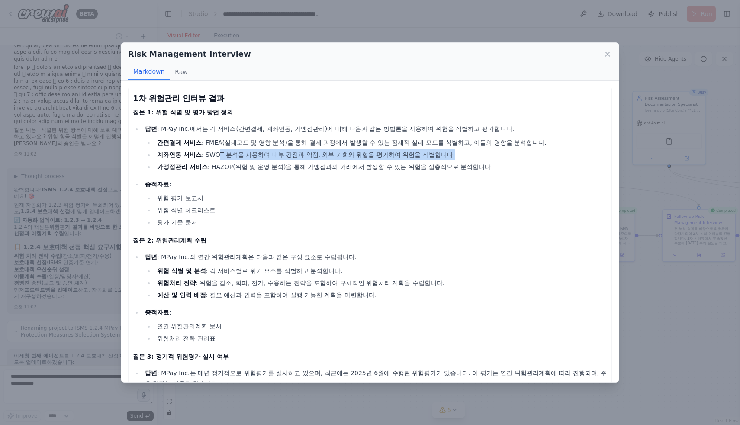
drag, startPoint x: 213, startPoint y: 150, endPoint x: 467, endPoint y: 152, distance: 254.6
click at [468, 153] on li "계좌연동 서비스 : SWOT 분석을 사용하여 내부 강점과 약점, 외부 기회와 위협을 평가하여 위험을 식별합니다." at bounding box center [381, 154] width 453 height 10
click at [467, 152] on li "계좌연동 서비스 : SWOT 분석을 사용하여 내부 강점과 약점, 외부 기회와 위협을 평가하여 위험을 식별합니다." at bounding box center [381, 154] width 453 height 10
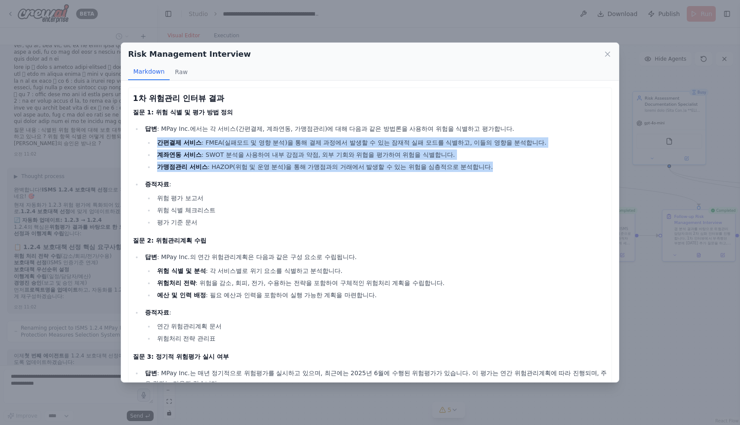
drag, startPoint x: 440, startPoint y: 169, endPoint x: 139, endPoint y: 144, distance: 301.9
click at [139, 144] on ul "답변 : MPay Inc.에서는 각 서비스(간편결제, 계좌연동, 가맹점관리)에 대해 다음과 같은 방법론을 사용하여 위험을 식별하고 평가합니다.…" at bounding box center [370, 175] width 474 height 104
click at [139, 143] on ul "답변 : MPay Inc.에서는 각 서비스(간편결제, 계좌연동, 가맹점관리)에 대해 다음과 같은 방법론을 사용하여 위험을 식별하고 평가합니다.…" at bounding box center [370, 175] width 474 height 104
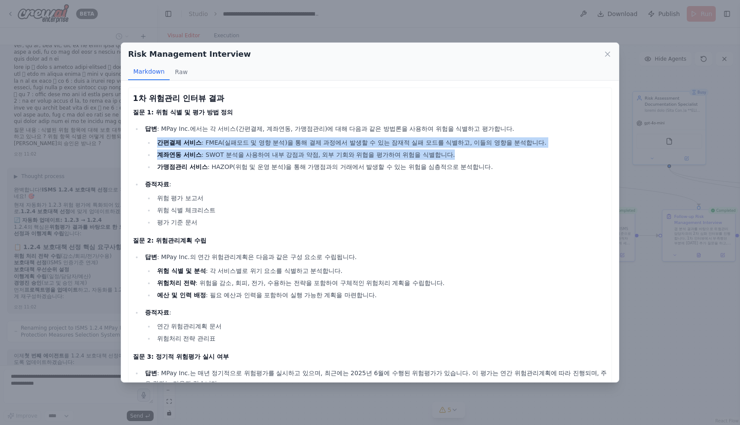
drag, startPoint x: 150, startPoint y: 141, endPoint x: 388, endPoint y: 159, distance: 239.2
click at [379, 160] on ul "간편결제 서비스 : FMEA(실패모드 및 영향 분석)을 통해 결제 과정에서 발생할 수 있는 잠재적 실패 모드를 식별하고, 이들의 영향을 분석합…" at bounding box center [376, 154] width 462 height 35
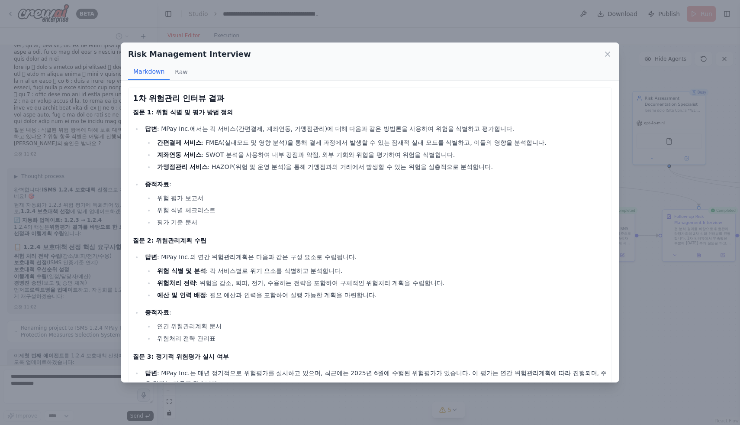
click at [388, 159] on li "계좌연동 서비스 : SWOT 분석을 사용하여 내부 강점과 약점, 외부 기회와 위협을 평가하여 위험을 식별합니다." at bounding box center [381, 154] width 453 height 10
drag, startPoint x: 378, startPoint y: 155, endPoint x: 188, endPoint y: 156, distance: 190.0
click at [195, 155] on li "계좌연동 서비스 : SWOT 분석을 사용하여 내부 강점과 약점, 외부 기회와 위협을 평가하여 위험을 식별합니다." at bounding box center [381, 154] width 453 height 10
click at [186, 156] on strong "계좌연동 서비스" at bounding box center [179, 154] width 45 height 7
drag, startPoint x: 204, startPoint y: 138, endPoint x: 252, endPoint y: 139, distance: 47.6
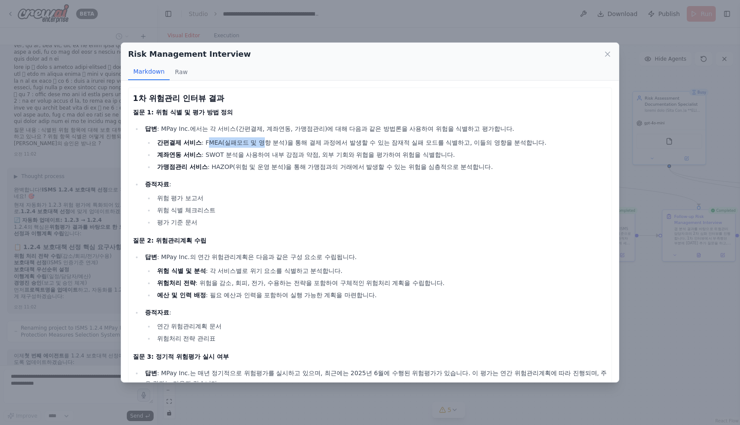
click at [252, 139] on li "간편결제 서비스 : FMEA(실패모드 및 영향 분석)을 통해 결제 과정에서 발생할 수 있는 잠재적 실패 모드를 식별하고, 이들의 영향을 분석합…" at bounding box center [381, 142] width 453 height 10
drag, startPoint x: 241, startPoint y: 139, endPoint x: 235, endPoint y: 140, distance: 5.7
click at [240, 139] on li "간편결제 서비스 : FMEA(실패모드 및 영향 분석)을 통해 결제 과정에서 발생할 수 있는 잠재적 실패 모드를 식별하고, 이들의 영향을 분석합…" at bounding box center [381, 142] width 453 height 10
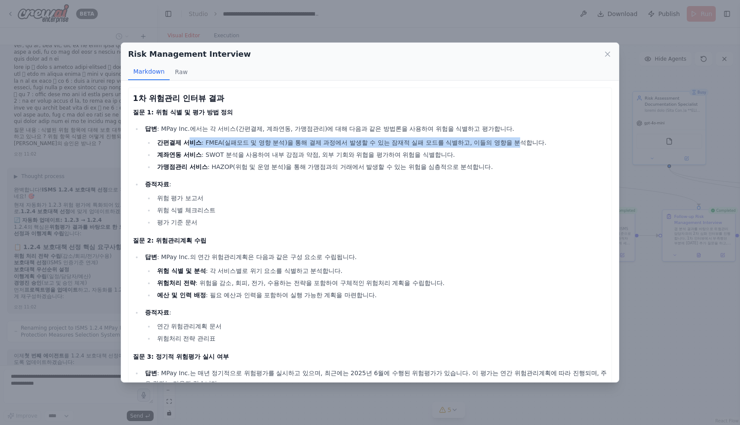
drag, startPoint x: 183, startPoint y: 143, endPoint x: 474, endPoint y: 146, distance: 291.8
click at [474, 146] on li "간편결제 서비스 : FMEA(실패모드 및 영향 분석)을 통해 결제 과정에서 발생할 수 있는 잠재적 실패 모드를 식별하고, 이들의 영향을 분석합…" at bounding box center [381, 142] width 453 height 10
drag, startPoint x: 474, startPoint y: 146, endPoint x: 463, endPoint y: 153, distance: 13.6
click at [474, 146] on li "간편결제 서비스 : FMEA(실패모드 및 영향 분석)을 통해 결제 과정에서 발생할 수 있는 잠재적 실패 모드를 식별하고, 이들의 영향을 분석합…" at bounding box center [381, 142] width 453 height 10
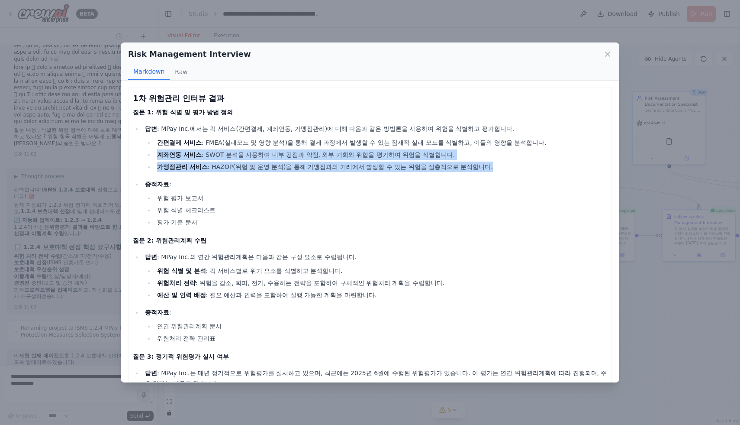
drag, startPoint x: 384, startPoint y: 175, endPoint x: 138, endPoint y: 155, distance: 246.7
click at [138, 155] on ul "답변 : MPay Inc.에서는 각 서비스(간편결제, 계좌연동, 가맹점관리)에 대해 다음과 같은 방법론을 사용하여 위험을 식별하고 평가합니다.…" at bounding box center [370, 175] width 474 height 104
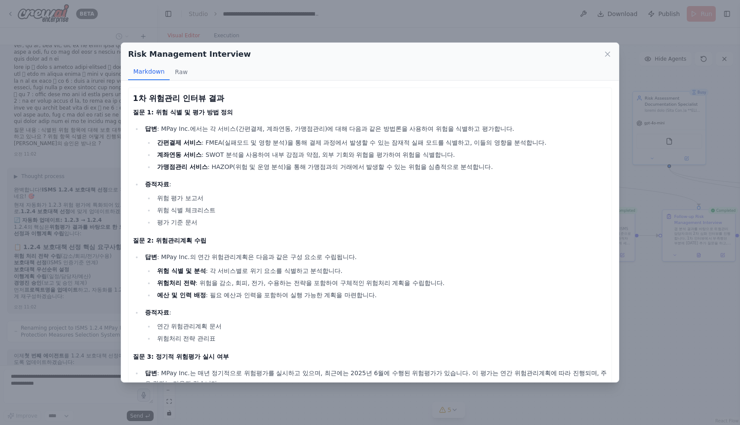
click at [137, 155] on ul "답변 : MPay Inc.에서는 각 서비스(간편결제, 계좌연동, 가맹점관리)에 대해 다음과 같은 방법론을 사용하여 위험을 식별하고 평가합니다.…" at bounding box center [370, 175] width 474 height 104
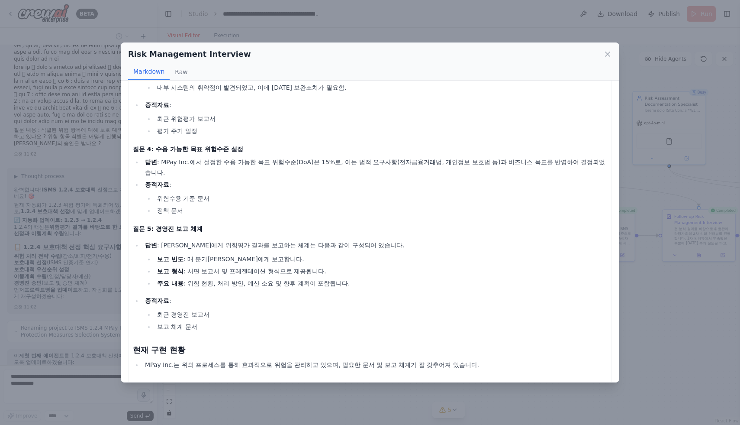
scroll to position [344, 0]
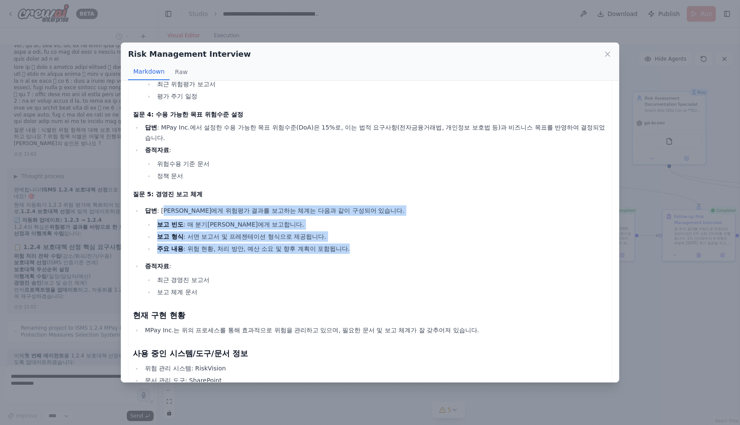
drag, startPoint x: 162, startPoint y: 199, endPoint x: 235, endPoint y: 244, distance: 85.4
click at [235, 244] on ul "답변 : [PERSON_NAME]에게 위험평가 결과를 보고하는 체계는 다음과 같이 구성되어 있습니다. 보고 빈도 : 매 분기마다 경영진에게 보…" at bounding box center [370, 251] width 474 height 92
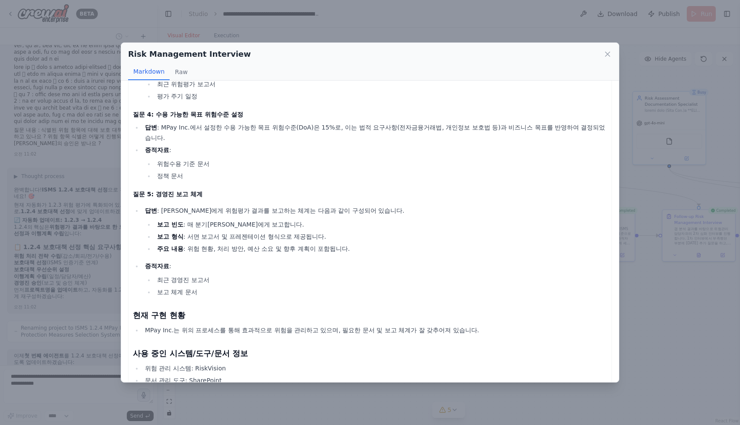
click at [235, 244] on ul "답변 : [PERSON_NAME]에게 위험평가 결과를 보고하는 체계는 다음과 같이 구성되어 있습니다. 보고 빈도 : 매 분기마다 경영진에게 보…" at bounding box center [370, 251] width 474 height 92
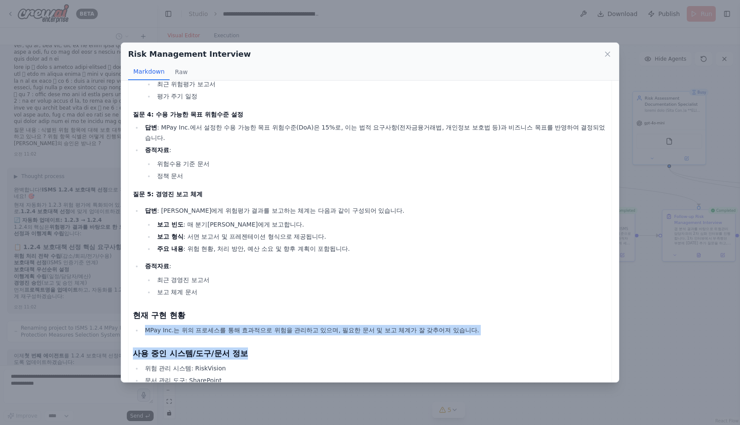
drag, startPoint x: 122, startPoint y: 321, endPoint x: 357, endPoint y: 351, distance: 237.0
click at [359, 350] on div "Risk Management Interview Markdown Raw 1차 위험관리 인터뷰 결과 질문 1: 위험 식별 및 평가 방법 정의 답변…" at bounding box center [370, 212] width 740 height 425
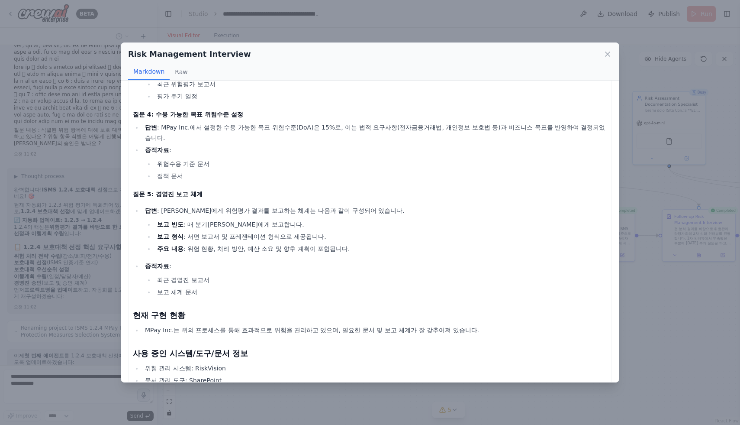
drag, startPoint x: 357, startPoint y: 351, endPoint x: 361, endPoint y: 342, distance: 10.1
click at [358, 349] on div ".deletable-edge-delete-btn { width: 20px; height: 20px; border: 0px solid #ffff…" at bounding box center [448, 235] width 583 height 380
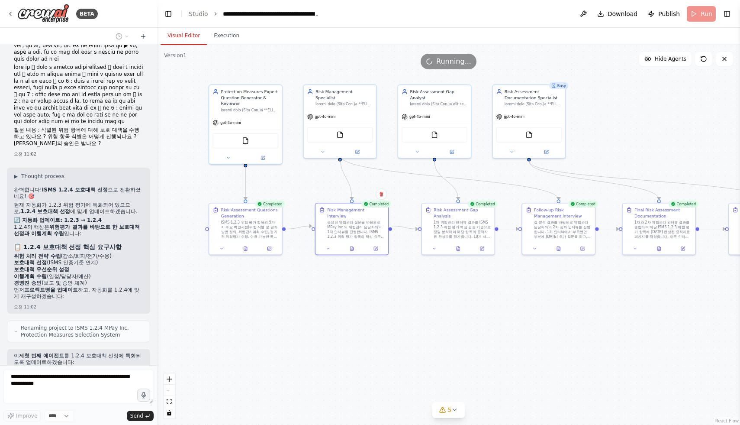
drag, startPoint x: 478, startPoint y: 275, endPoint x: 333, endPoint y: 273, distance: 145.5
click at [332, 274] on div ".deletable-edge-delete-btn { width: 20px; height: 20px; border: 0px solid #ffff…" at bounding box center [448, 235] width 583 height 380
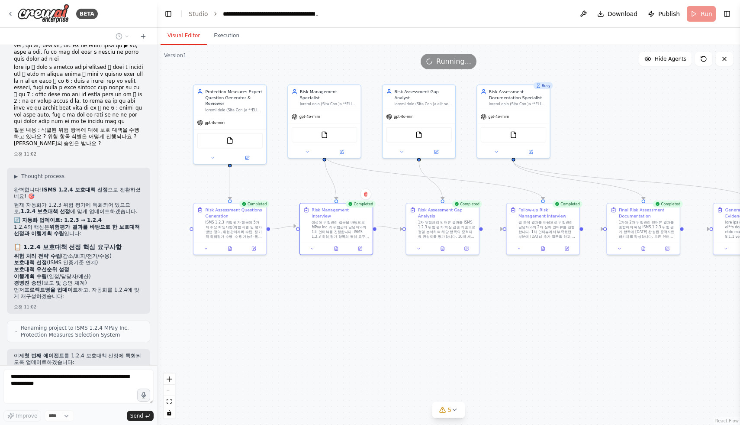
drag, startPoint x: 423, startPoint y: 270, endPoint x: 378, endPoint y: 270, distance: 45.5
click at [377, 269] on div ".deletable-edge-delete-btn { width: 20px; height: 20px; border: 0px solid #ffff…" at bounding box center [448, 235] width 583 height 380
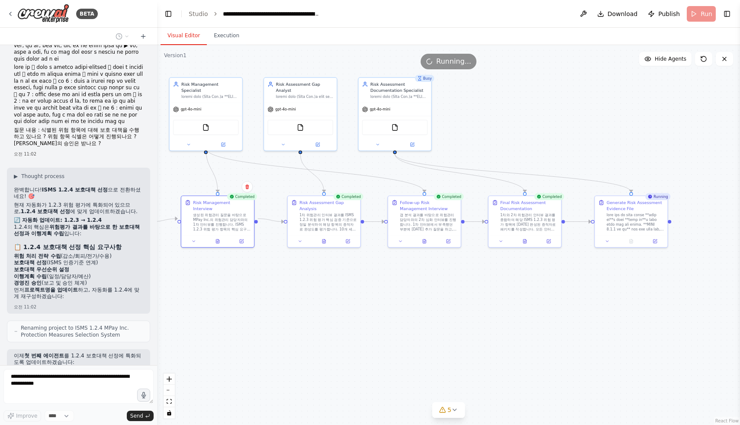
drag, startPoint x: 432, startPoint y: 267, endPoint x: 408, endPoint y: 260, distance: 25.7
click at [334, 267] on div ".deletable-edge-delete-btn { width: 20px; height: 20px; border: 0px solid #ffff…" at bounding box center [448, 235] width 583 height 380
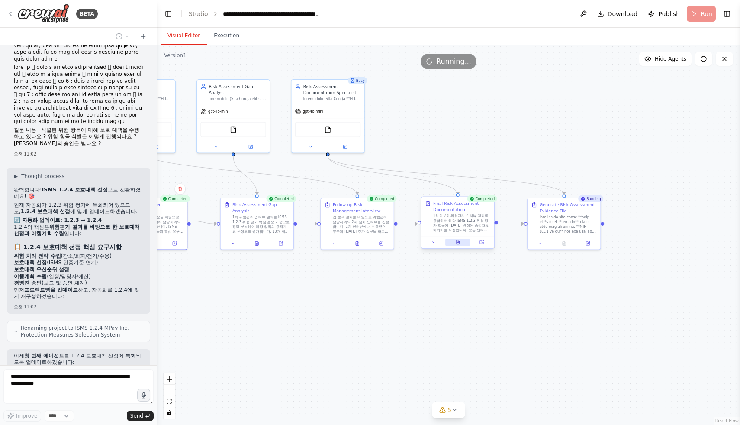
click at [463, 242] on button at bounding box center [457, 242] width 25 height 7
click at [459, 240] on icon at bounding box center [457, 242] width 5 height 5
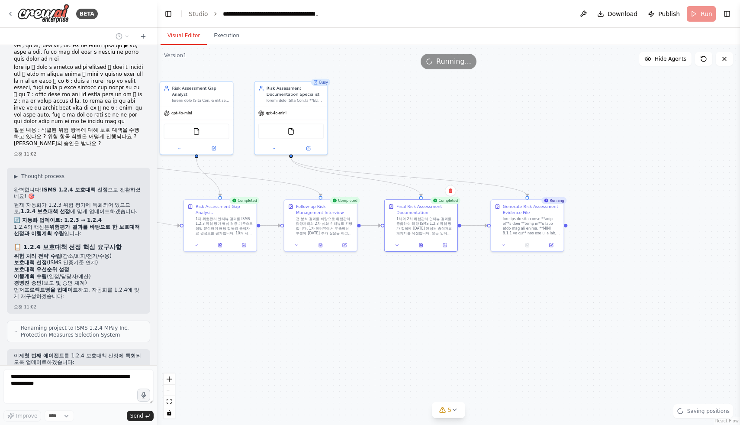
click at [357, 293] on div ".deletable-edge-delete-btn { width: 20px; height: 20px; border: 0px solid #ffff…" at bounding box center [448, 235] width 583 height 380
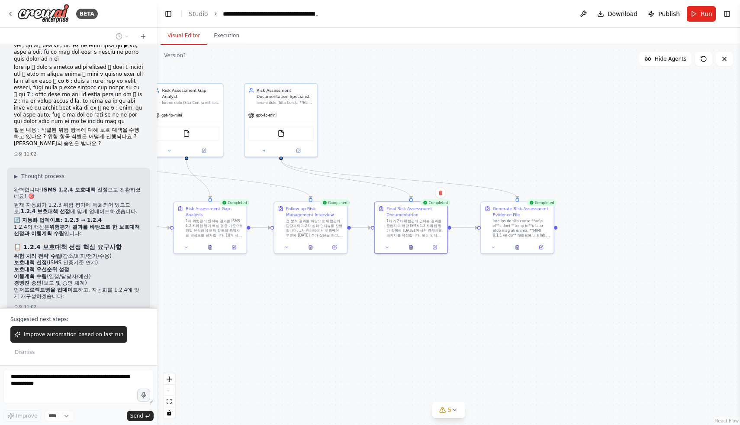
drag, startPoint x: 344, startPoint y: 125, endPoint x: 419, endPoint y: 115, distance: 76.0
click at [419, 115] on div ".deletable-edge-delete-btn { width: 20px; height: 20px; border: 0px solid #ffff…" at bounding box center [448, 235] width 583 height 380
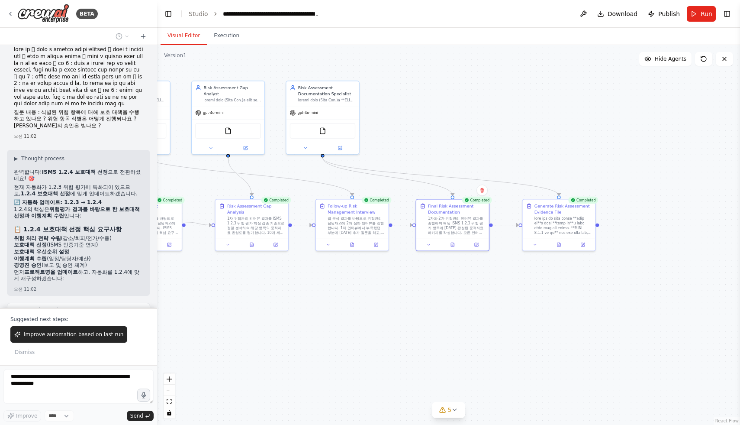
scroll to position [41637, 0]
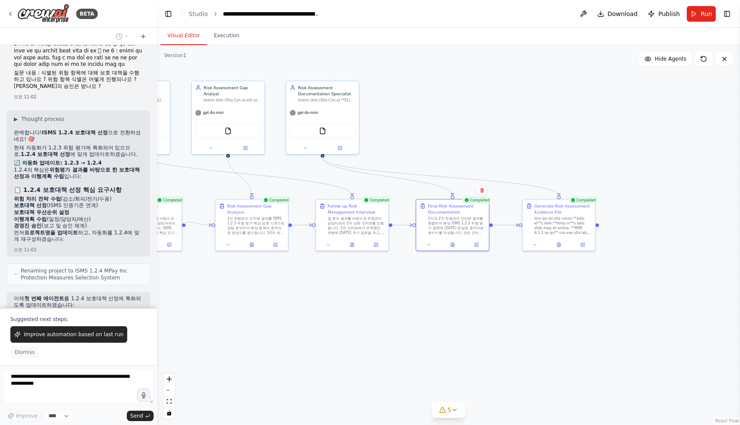
click at [28, 353] on span "Dismiss" at bounding box center [25, 351] width 20 height 7
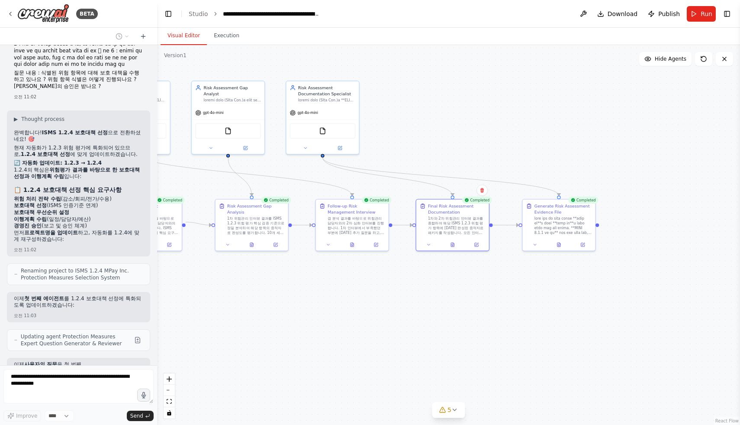
scroll to position [41579, 0]
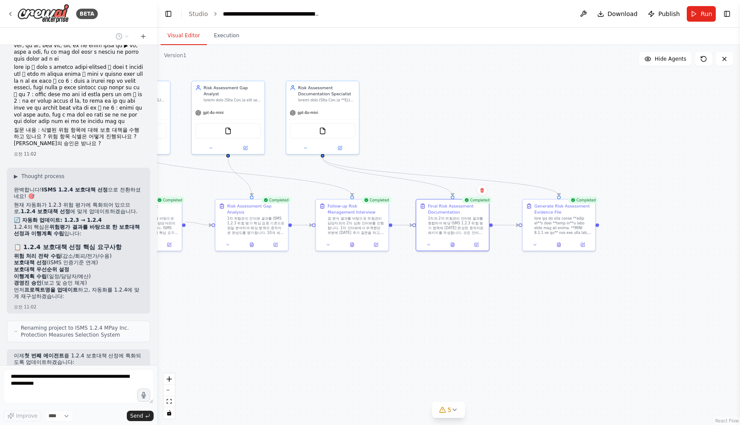
drag, startPoint x: 11, startPoint y: 350, endPoint x: 17, endPoint y: 351, distance: 5.7
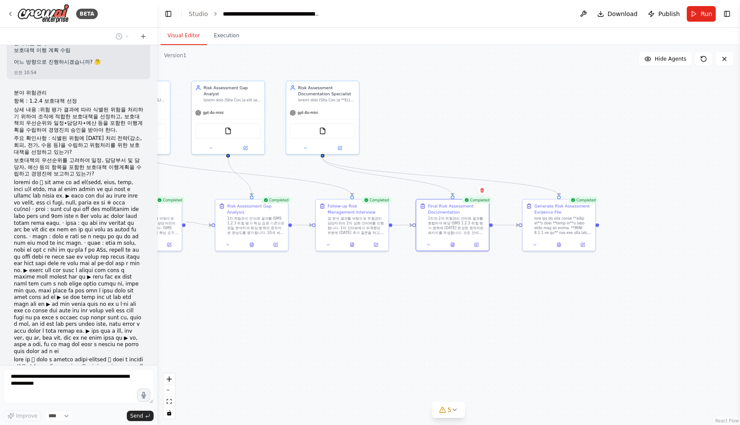
scroll to position [41282, 0]
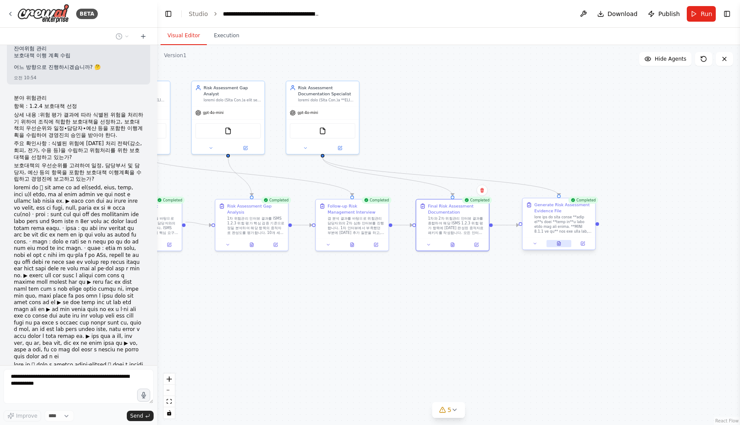
click at [562, 245] on button at bounding box center [559, 243] width 25 height 7
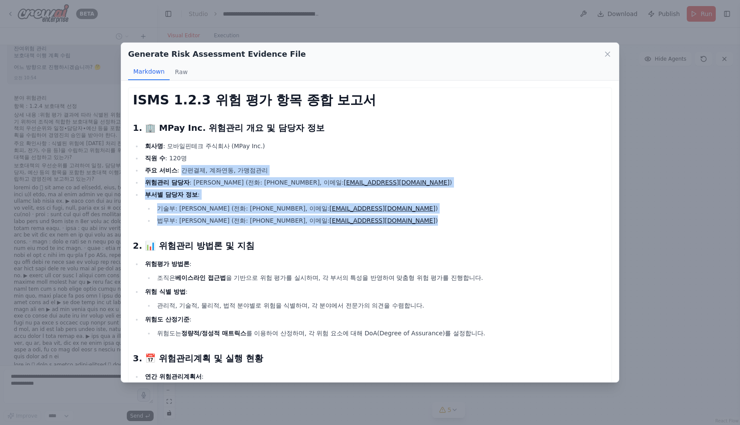
drag, startPoint x: 181, startPoint y: 168, endPoint x: 353, endPoint y: 222, distance: 180.3
click at [353, 222] on ul "회사명 : 모바일핀테크 주식회사 (MPay Inc.) 직원 수 : 120명 주요 서비스 : 간편결제, 계좌연동, 가맹점관리 위험관리 담당자 :…" at bounding box center [370, 183] width 474 height 85
click at [353, 222] on li "법무부: [PERSON_NAME] (전화: [PHONE_NUMBER], 이메일: [EMAIL_ADDRESS][DOMAIN_NAME] )" at bounding box center [381, 220] width 453 height 10
drag, startPoint x: 351, startPoint y: 221, endPoint x: 137, endPoint y: 138, distance: 229.4
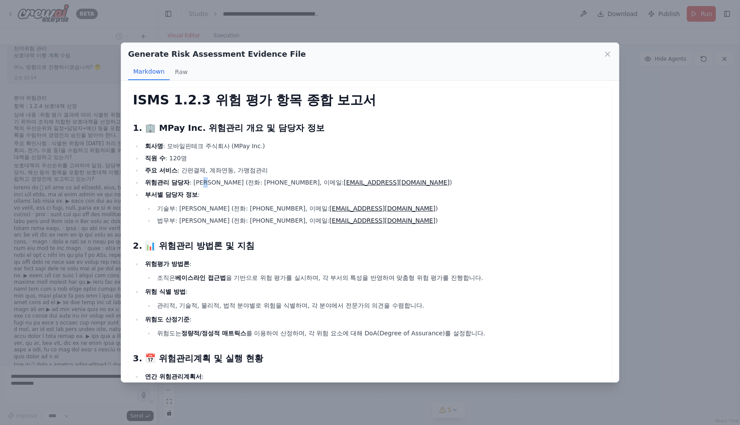
click at [202, 187] on li "위험관리 담당자 : [PERSON_NAME] (전화: [PHONE_NUMBER], 이메일: [EMAIL_ADDRESS][DOMAIN_NAME]…" at bounding box center [374, 182] width 465 height 10
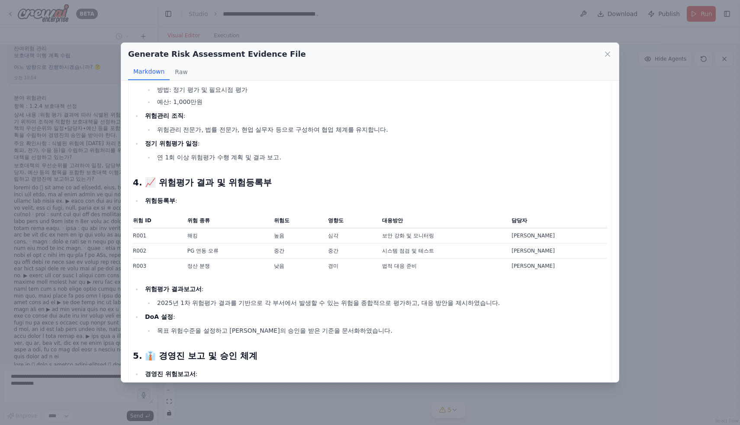
scroll to position [355, 0]
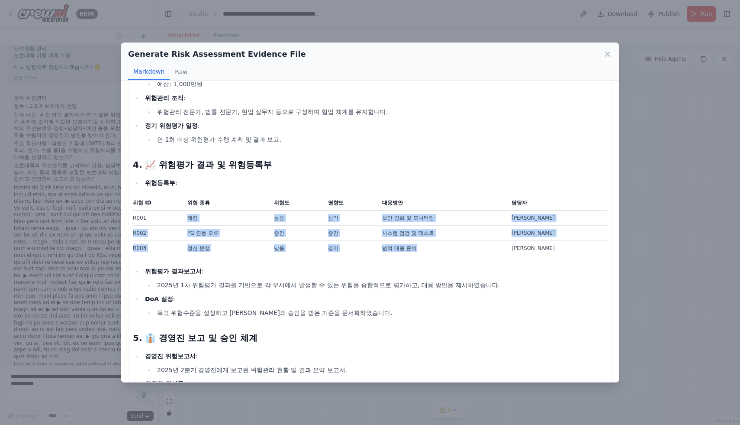
drag, startPoint x: 191, startPoint y: 220, endPoint x: 516, endPoint y: 254, distance: 327.3
click at [516, 254] on tbody "R001 해킹 높음 심각 보안 강화 및 모니터링 이영희 R002 PG 연동 오류 중간 중간 시스템 점검 및 테스트 김철수 R003 정산 분쟁 …" at bounding box center [370, 232] width 474 height 45
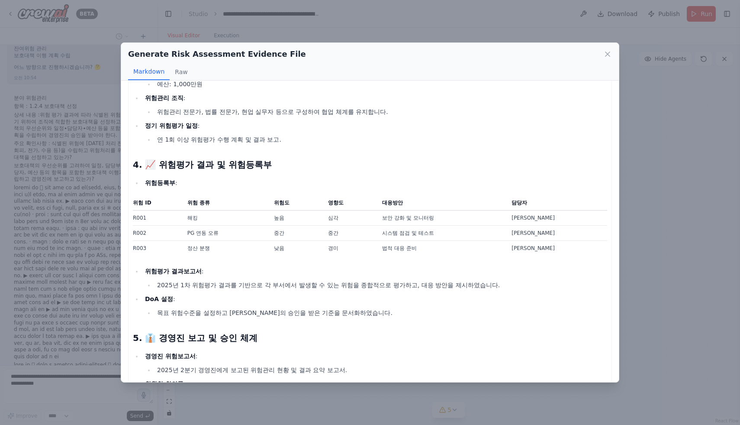
drag, startPoint x: 516, startPoint y: 255, endPoint x: 523, endPoint y: 255, distance: 6.1
click at [506, 255] on td "법적 대응 준비" at bounding box center [441, 248] width 129 height 15
drag, startPoint x: 601, startPoint y: 245, endPoint x: 296, endPoint y: 213, distance: 306.8
click at [297, 213] on div "ISMS 1.2.3 위험 평가 항목 종합 보고서 1. 🏢 MPay Inc. 위험관리 개요 및 담당자 정보 회사명 : 모바일핀테크 주식회사 (M…" at bounding box center [370, 301] width 484 height 1137
click at [294, 213] on td "높음" at bounding box center [296, 217] width 54 height 15
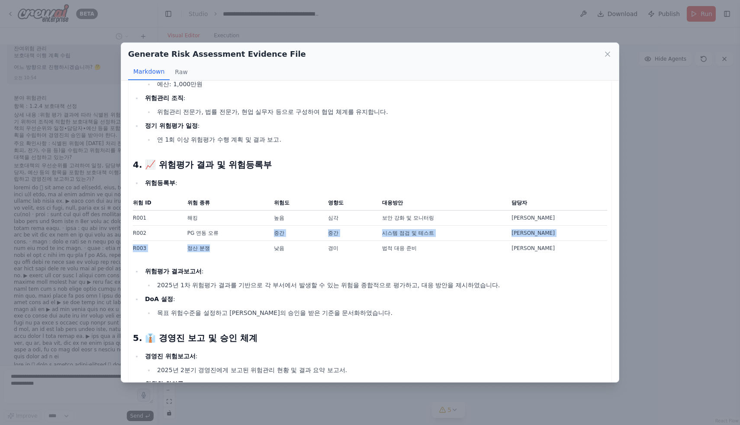
drag, startPoint x: 193, startPoint y: 238, endPoint x: 285, endPoint y: 254, distance: 93.2
click at [281, 254] on tbody "R001 해킹 높음 심각 보안 강화 및 모니터링 이영희 R002 PG 연동 오류 중간 중간 시스템 점검 및 테스트 김철수 R003 정산 분쟁 …" at bounding box center [370, 232] width 474 height 45
click at [269, 254] on td "정산 분쟁" at bounding box center [225, 248] width 87 height 15
drag, startPoint x: 353, startPoint y: 260, endPoint x: 238, endPoint y: 236, distance: 118.0
click at [238, 238] on div "ISMS 1.2.3 위험 평가 항목 종합 보고서 1. 🏢 MPay Inc. 위험관리 개요 및 담당자 정보 회사명 : 모바일핀테크 주식회사 (M…" at bounding box center [370, 300] width 474 height 1124
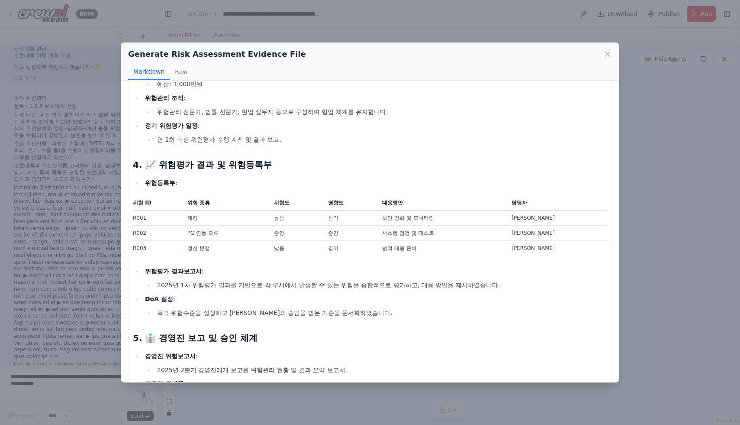
click at [238, 234] on td "PG 연동 오류" at bounding box center [225, 233] width 87 height 15
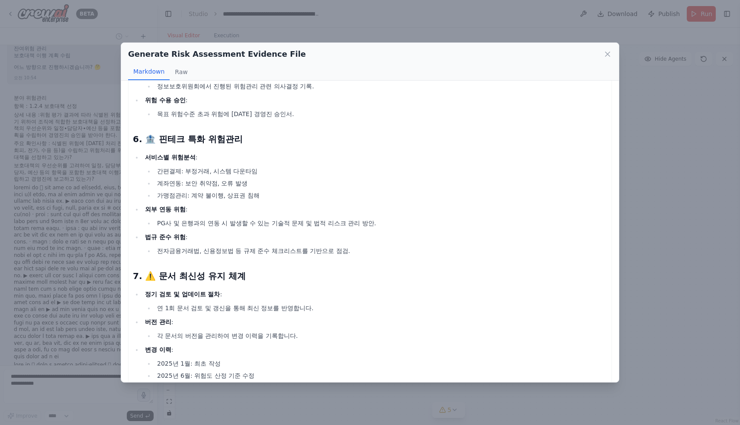
scroll to position [675, 0]
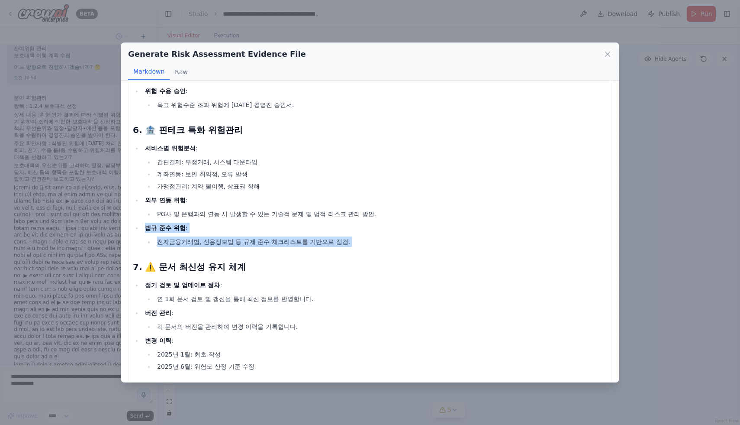
drag, startPoint x: 174, startPoint y: 220, endPoint x: 322, endPoint y: 254, distance: 151.3
drag, startPoint x: 322, startPoint y: 254, endPoint x: 330, endPoint y: 245, distance: 11.9
drag, startPoint x: 282, startPoint y: 227, endPoint x: 138, endPoint y: 181, distance: 151.4
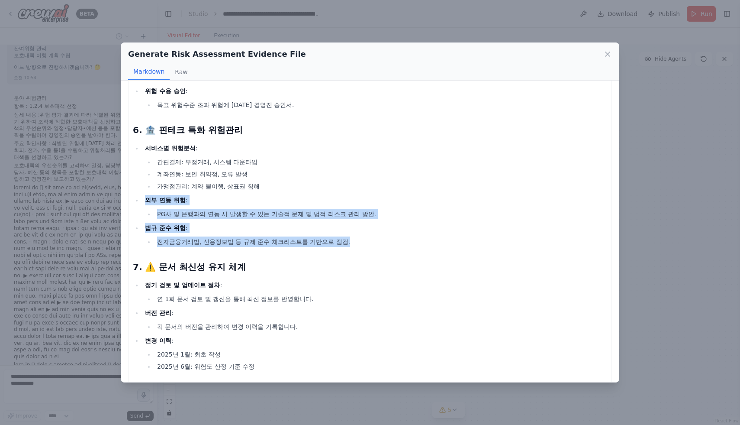
click at [165, 188] on ul "서비스별 위험분석 : 간편결제: 부정거래, 시스템 다운타임 계좌연동: 보안 취약점, 오류 발생 가맹점관리: 계약 불이행, 상표권 침해 외부 연…" at bounding box center [370, 195] width 474 height 104
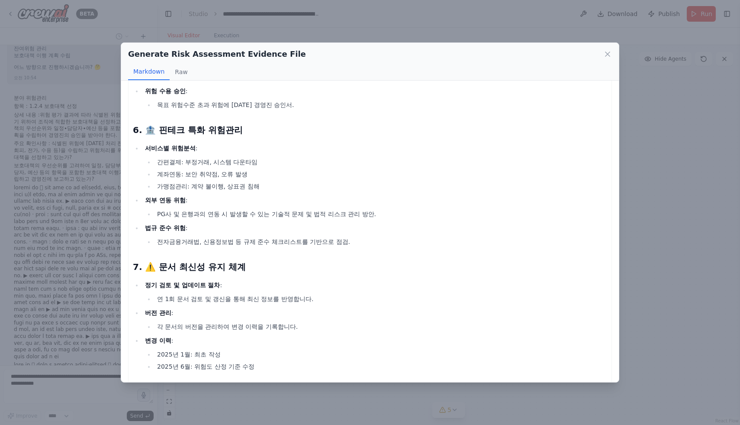
click at [138, 181] on ul "서비스별 위험분석 : 간편결제: 부정거래, 시스템 다운타임 계좌연동: 보안 취약점, 오류 발생 가맹점관리: 계약 불이행, 상표권 침해 외부 연…" at bounding box center [370, 195] width 474 height 104
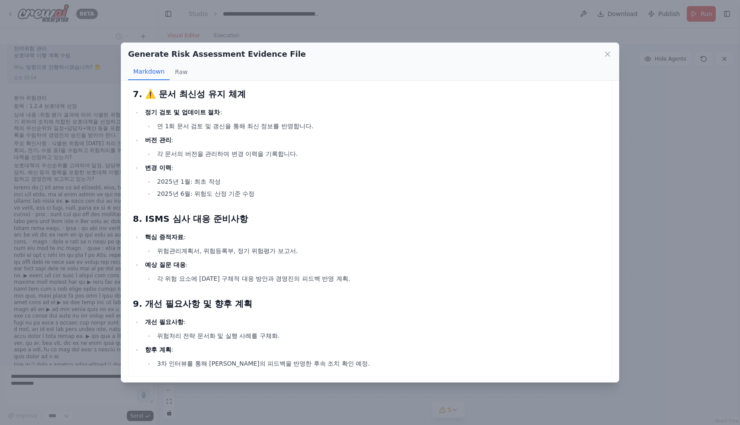
scroll to position [849, 0]
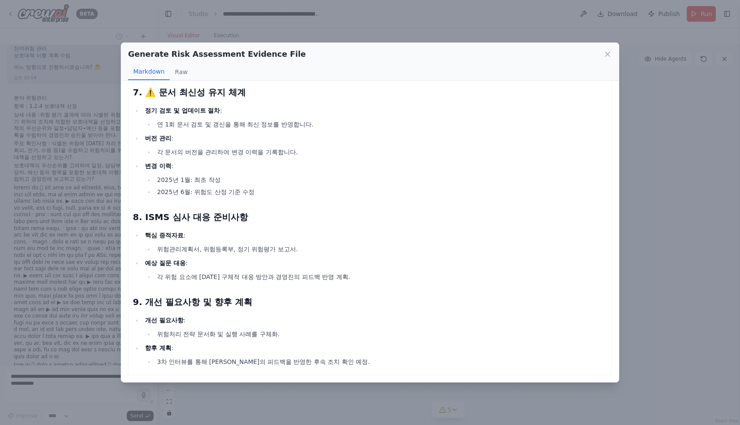
click at [595, 66] on div "Markdown Raw" at bounding box center [370, 72] width 484 height 16
click at [610, 57] on icon at bounding box center [607, 54] width 9 height 9
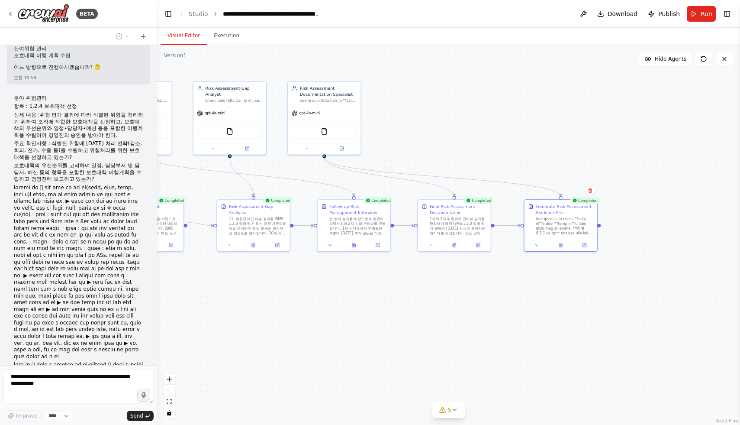
drag, startPoint x: 375, startPoint y: 326, endPoint x: 450, endPoint y: 321, distance: 75.4
click at [453, 321] on div ".deletable-edge-delete-btn { width: 20px; height: 20px; border: 0px solid #ffff…" at bounding box center [448, 235] width 583 height 380
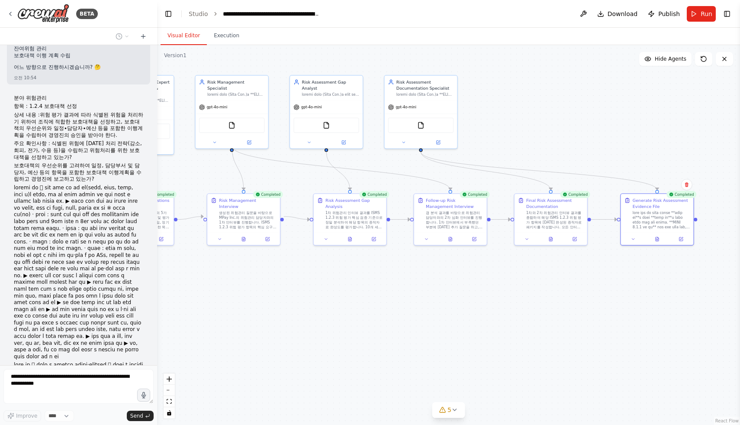
drag, startPoint x: 391, startPoint y: 323, endPoint x: 354, endPoint y: 341, distance: 41.8
click at [446, 319] on div ".deletable-edge-delete-btn { width: 20px; height: 20px; border: 0px solid #ffff…" at bounding box center [448, 235] width 583 height 380
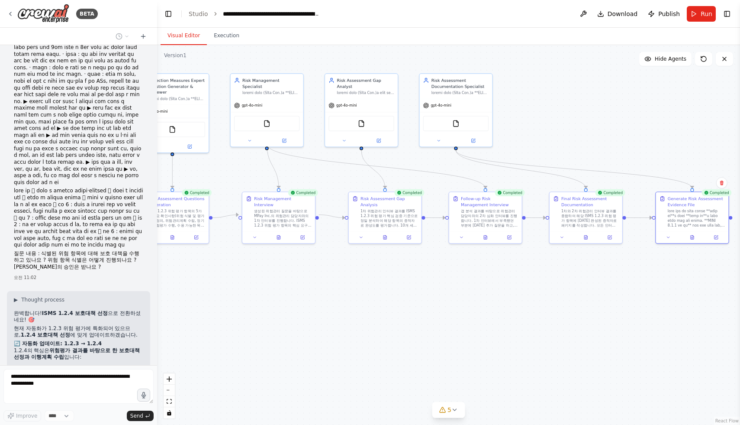
scroll to position [41579, 0]
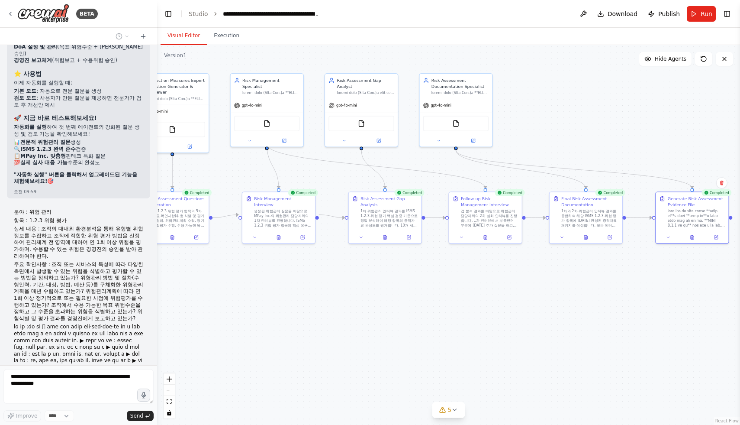
scroll to position [39894, 0]
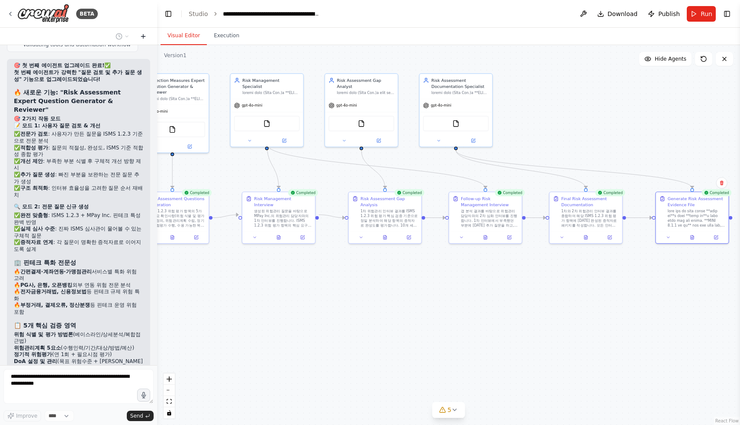
click at [145, 34] on icon at bounding box center [143, 36] width 7 height 7
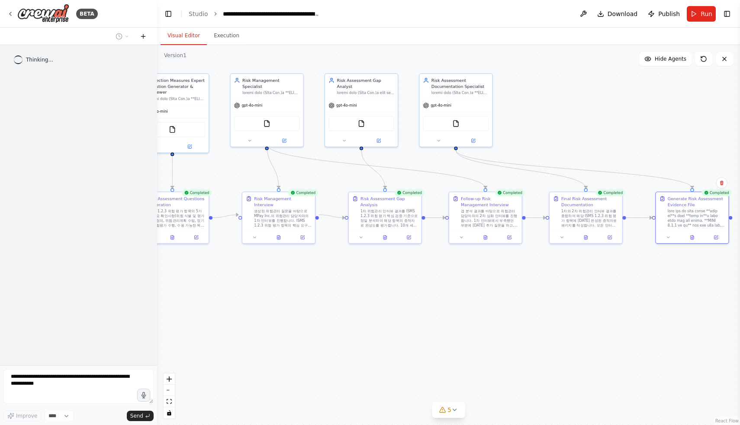
scroll to position [0, 0]
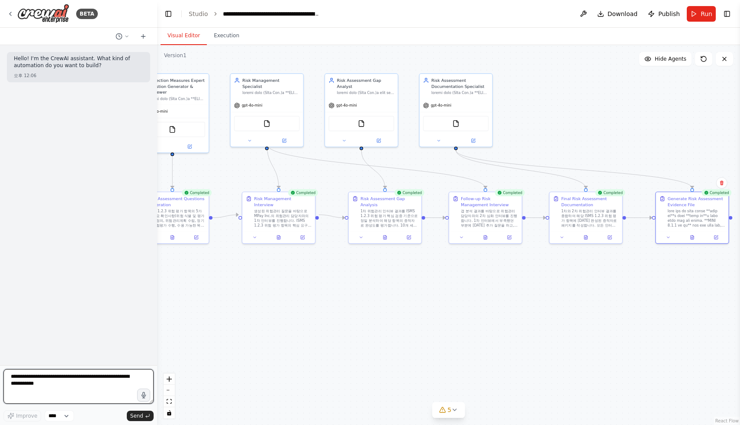
click at [58, 378] on textarea at bounding box center [78, 386] width 150 height 35
drag, startPoint x: 276, startPoint y: 270, endPoint x: 167, endPoint y: 272, distance: 108.7
click at [167, 272] on div ".deletable-edge-delete-btn { width: 20px; height: 20px; border: 0px solid #ffff…" at bounding box center [448, 235] width 583 height 380
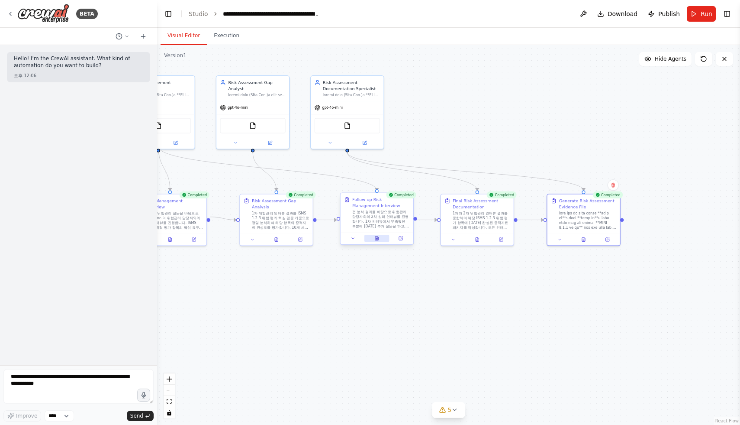
click at [375, 239] on icon at bounding box center [376, 238] width 3 height 4
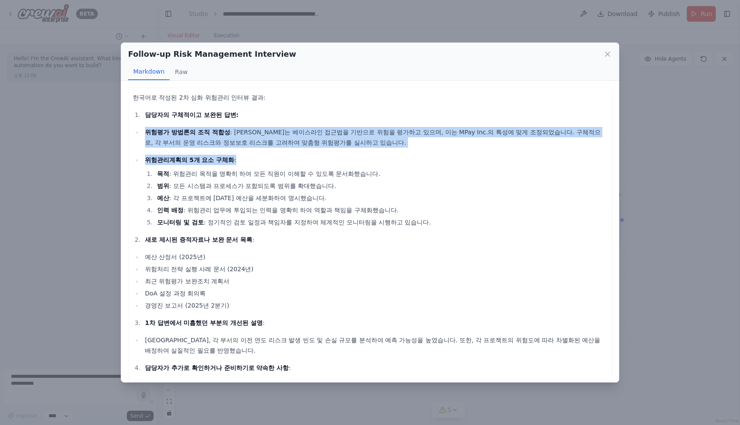
drag, startPoint x: 147, startPoint y: 127, endPoint x: 311, endPoint y: 172, distance: 169.6
click at [308, 171] on ul "위험평가 방법론의 조직 적합성 : 저희는 베이스라인 접근법을 기반으로 위험을 평가하고 있으며, 이는 MPay Inc.의 특성에 맞게 조정되었습…" at bounding box center [370, 177] width 474 height 100
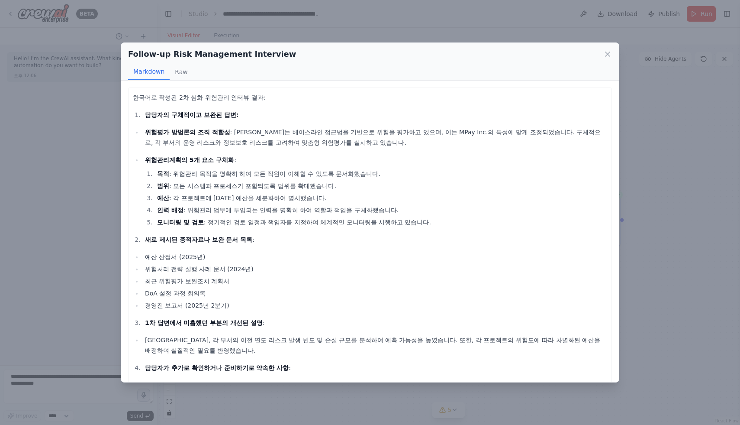
click at [311, 172] on li "목적 : 위험관리 목적을 명확히 하여 모든 직원이 이해할 수 있도록 문서화했습니다." at bounding box center [381, 173] width 453 height 10
drag, startPoint x: 225, startPoint y: 133, endPoint x: 303, endPoint y: 148, distance: 79.5
click at [293, 144] on p "위험평가 방법론의 조직 적합성 : 저희는 베이스라인 접근법을 기반으로 위험을 평가하고 있으며, 이는 MPay Inc.의 특성에 맞게 조정되었습…" at bounding box center [376, 137] width 462 height 21
click at [303, 148] on ul "위험평가 방법론의 조직 적합성 : 저희는 베이스라인 접근법을 기반으로 위험을 평가하고 있으며, 이는 MPay Inc.의 특성에 맞게 조정되었습…" at bounding box center [370, 177] width 474 height 100
drag, startPoint x: 242, startPoint y: 169, endPoint x: 164, endPoint y: 174, distance: 78.1
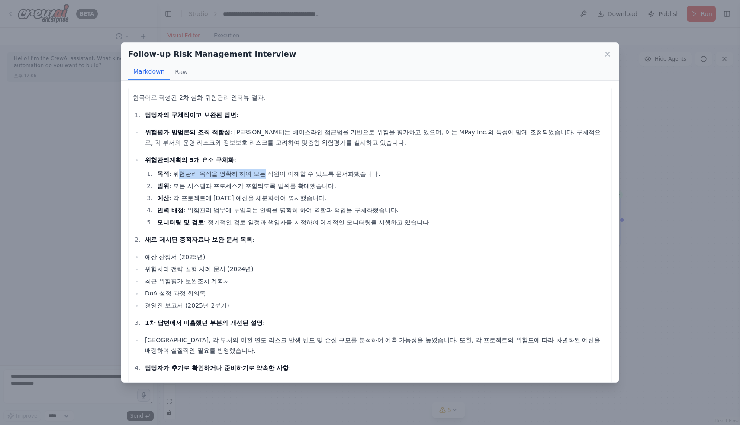
click at [164, 174] on li "목적 : 위험관리 목적을 명확히 하여 모든 직원이 이해할 수 있도록 문서화했습니다." at bounding box center [381, 173] width 453 height 10
click at [164, 174] on strong "목적" at bounding box center [163, 173] width 12 height 7
drag, startPoint x: 154, startPoint y: 158, endPoint x: 230, endPoint y: 160, distance: 75.8
click at [230, 160] on p "위험관리계획의 5개 요소 구체화 :" at bounding box center [376, 160] width 462 height 10
drag, startPoint x: 230, startPoint y: 160, endPoint x: 205, endPoint y: 170, distance: 26.8
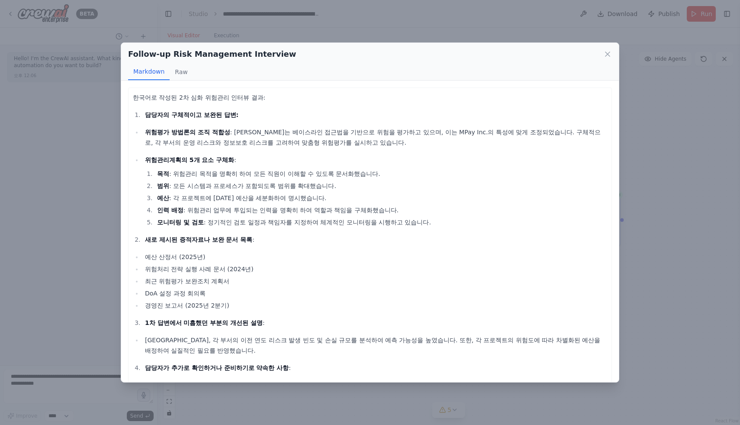
click at [230, 159] on p "위험관리계획의 5개 요소 구체화 :" at bounding box center [376, 160] width 462 height 10
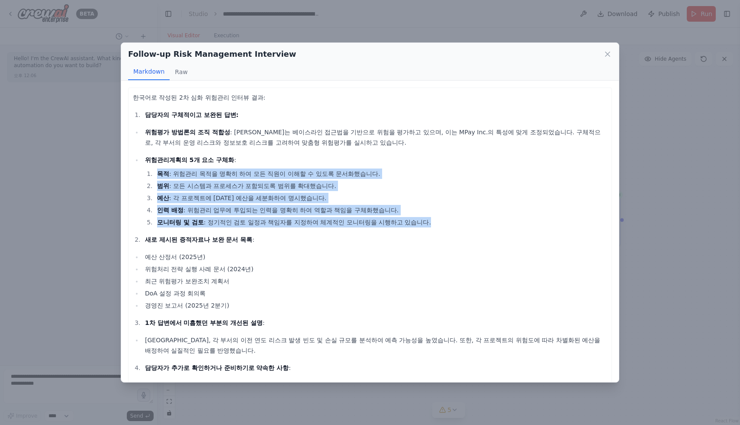
drag, startPoint x: 169, startPoint y: 177, endPoint x: 399, endPoint y: 226, distance: 234.8
click at [397, 225] on ol "목적 : 위험관리 목적을 명확히 하여 모든 직원이 이해할 수 있도록 문서화했습니다. 범위 : 모든 시스템과 프로세스가 포함되도록 범위를 확대했…" at bounding box center [376, 197] width 462 height 59
drag, startPoint x: 399, startPoint y: 226, endPoint x: 364, endPoint y: 234, distance: 36.0
click at [399, 226] on li "모니터링 및 검토 : 정기적인 검토 일정과 책임자를 지정하여 체계적인 모니터링을 시행하고 있습니다." at bounding box center [381, 222] width 453 height 10
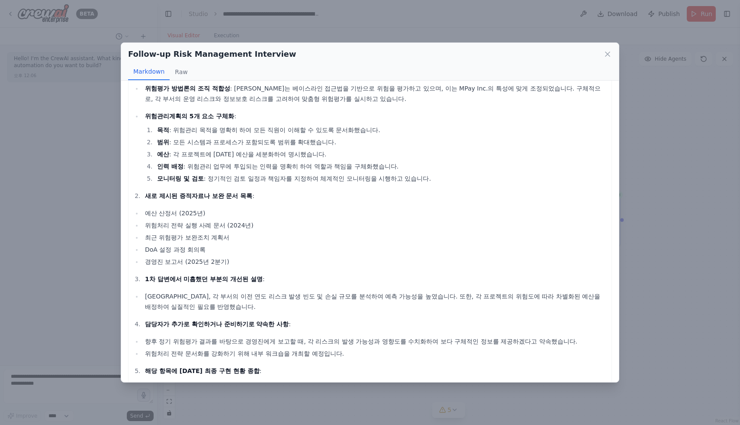
scroll to position [79, 0]
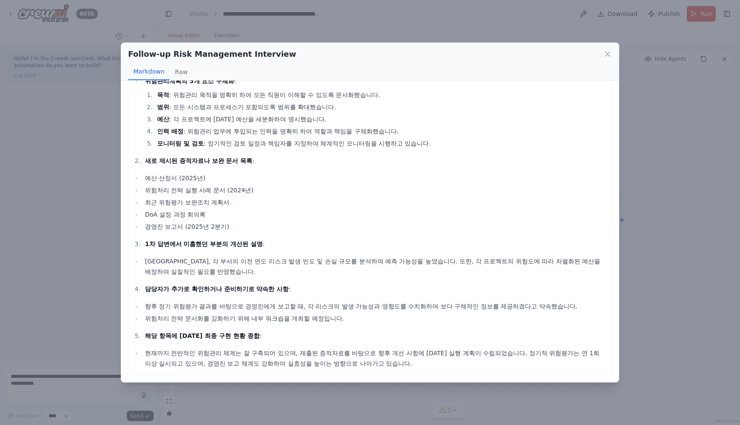
click at [600, 54] on div "Follow-up Risk Management Interview" at bounding box center [370, 54] width 484 height 12
drag, startPoint x: 604, startPoint y: 53, endPoint x: 599, endPoint y: 61, distance: 9.0
click at [604, 53] on icon at bounding box center [607, 54] width 9 height 9
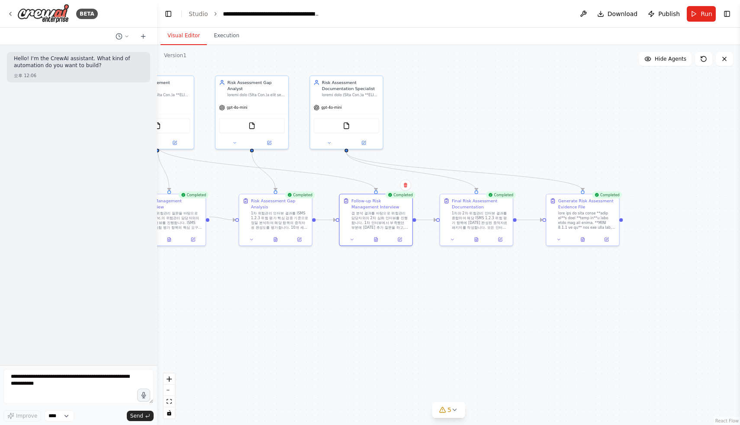
drag, startPoint x: 443, startPoint y: 325, endPoint x: 413, endPoint y: 321, distance: 30.2
click at [412, 323] on div ".deletable-edge-delete-btn { width: 20px; height: 20px; border: 0px solid #ffff…" at bounding box center [448, 235] width 583 height 380
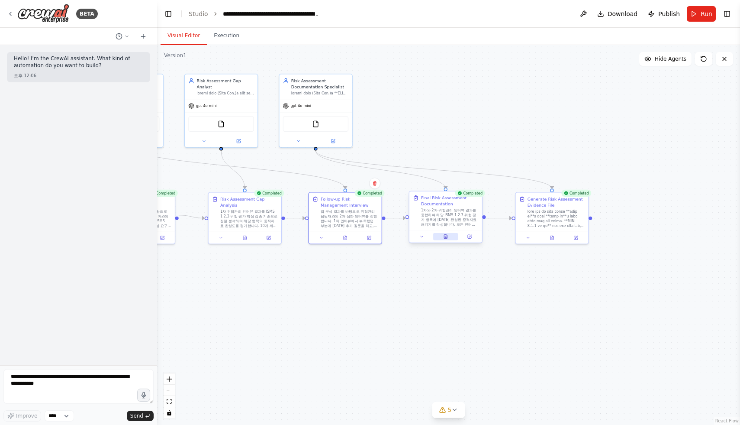
click at [445, 235] on icon at bounding box center [445, 237] width 3 height 4
click at [446, 238] on icon at bounding box center [445, 237] width 3 height 4
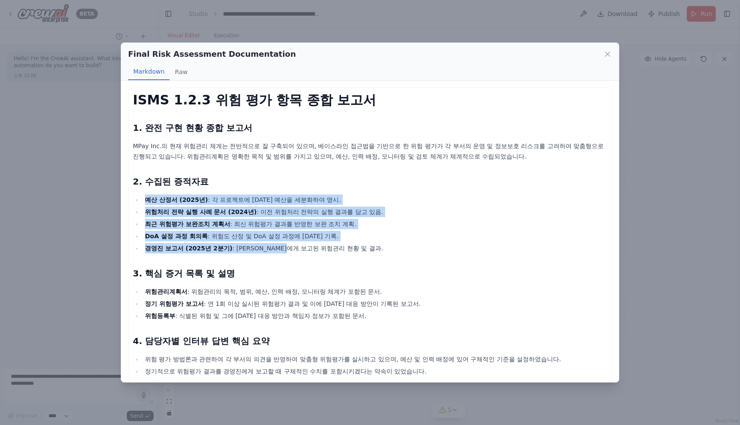
drag, startPoint x: 140, startPoint y: 188, endPoint x: 286, endPoint y: 251, distance: 158.8
click at [286, 250] on div "ISMS 1.2.3 위험 평가 항목 종합 보고서 1. 완전 구현 현황 종합 보고서 MPay Inc.의 현재 위험관리 체계는 전반적으로 잘 구축…" at bounding box center [370, 288] width 474 height 393
click at [287, 251] on li "경영진 보고서 (2025년 2분기) : [PERSON_NAME]에게 보고된 위험관리 현황 및 결과." at bounding box center [374, 248] width 465 height 10
drag, startPoint x: 328, startPoint y: 251, endPoint x: 198, endPoint y: 190, distance: 143.7
click at [198, 191] on div "ISMS 1.2.3 위험 평가 항목 종합 보고서 1. 완전 구현 현황 종합 보고서 MPay Inc.의 현재 위험관리 체계는 전반적으로 잘 구축…" at bounding box center [370, 288] width 474 height 393
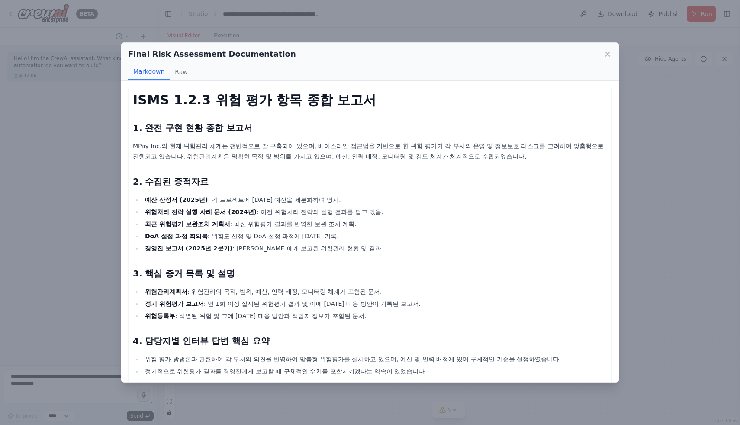
click at [198, 190] on div "ISMS 1.2.3 위험 평가 항목 종합 보고서 1. 완전 구현 현황 종합 보고서 MPay Inc.의 현재 위험관리 체계는 전반적으로 잘 구축…" at bounding box center [370, 288] width 474 height 393
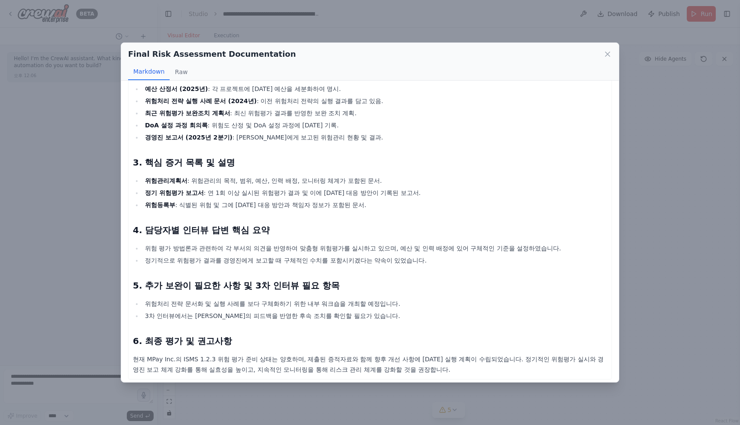
scroll to position [115, 0]
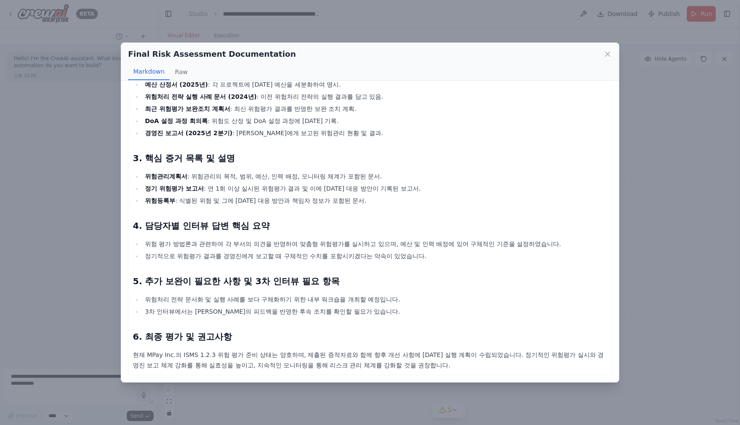
click at [600, 57] on div "Final Risk Assessment Documentation" at bounding box center [370, 54] width 484 height 12
click at [612, 57] on div "Final Risk Assessment Documentation Markdown Raw" at bounding box center [370, 62] width 498 height 38
click at [610, 53] on icon at bounding box center [607, 54] width 9 height 9
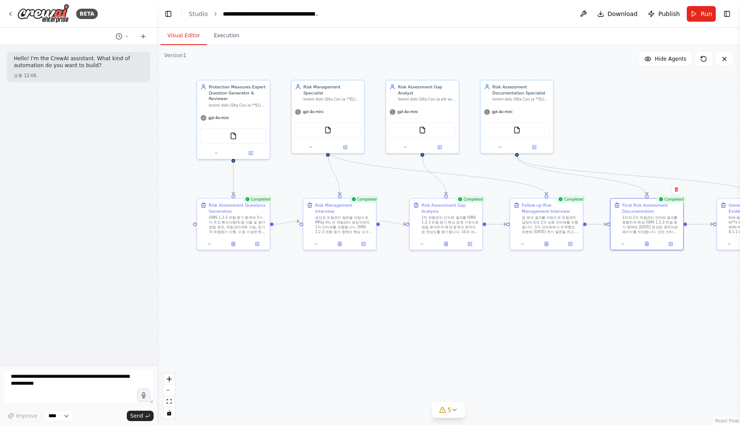
drag, startPoint x: 409, startPoint y: 296, endPoint x: 569, endPoint y: 288, distance: 160.8
click at [610, 302] on div ".deletable-edge-delete-btn { width: 20px; height: 20px; border: 0px solid #ffff…" at bounding box center [448, 235] width 583 height 380
click at [335, 239] on button at bounding box center [339, 242] width 25 height 7
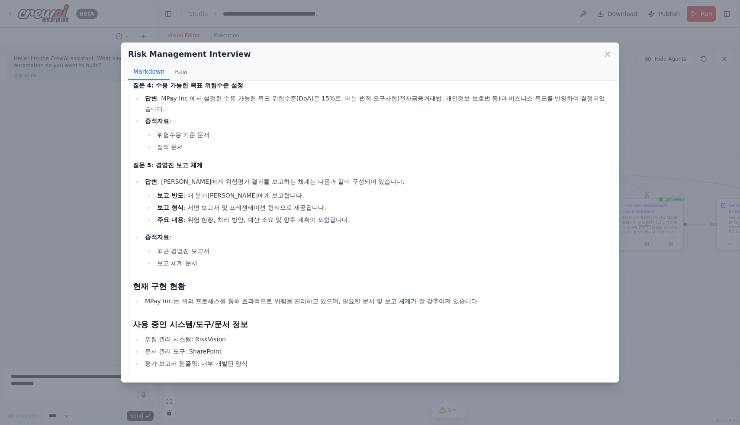
scroll to position [401, 0]
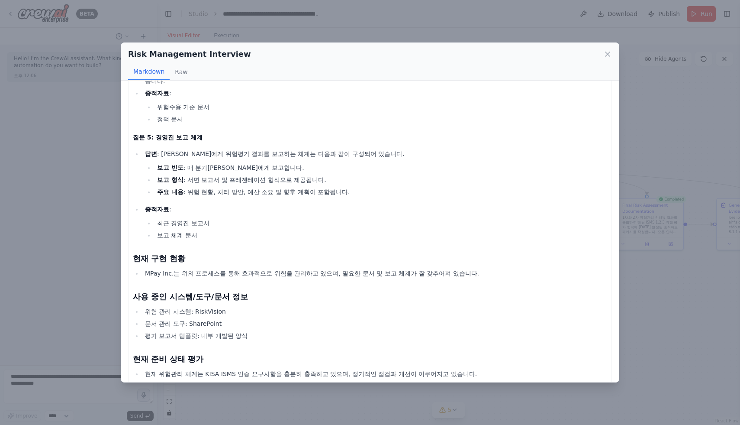
click at [617, 59] on div "Risk Management Interview Markdown Raw" at bounding box center [370, 62] width 498 height 38
click at [600, 52] on div "Risk Management Interview" at bounding box center [370, 54] width 484 height 12
click at [611, 52] on icon at bounding box center [607, 54] width 9 height 9
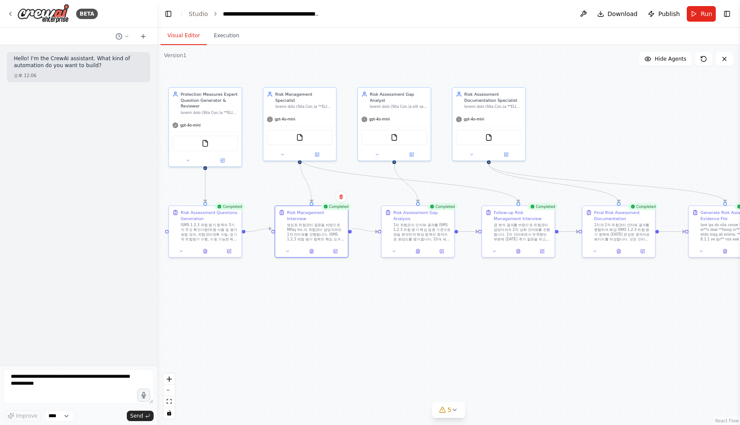
drag, startPoint x: 501, startPoint y: 376, endPoint x: 419, endPoint y: 339, distance: 90.1
click at [486, 383] on div ".deletable-edge-delete-btn { width: 20px; height: 20px; border: 0px solid #ffff…" at bounding box center [448, 235] width 583 height 380
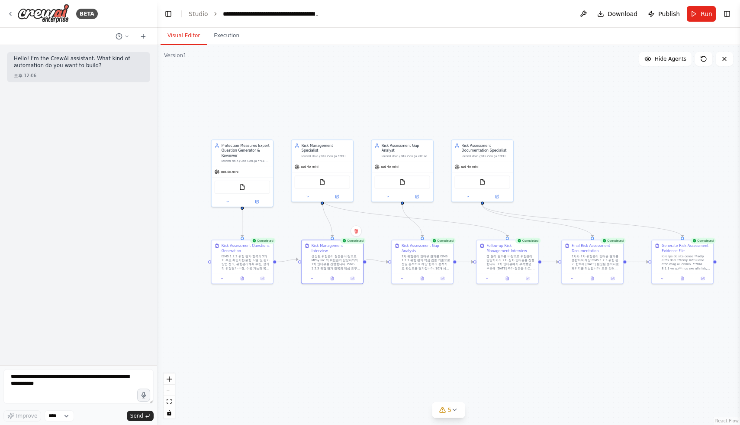
drag, startPoint x: 381, startPoint y: 285, endPoint x: 382, endPoint y: 308, distance: 23.0
click at [381, 309] on div ".deletable-edge-delete-btn { width: 20px; height: 20px; border: 0px solid #ffff…" at bounding box center [448, 235] width 583 height 380
